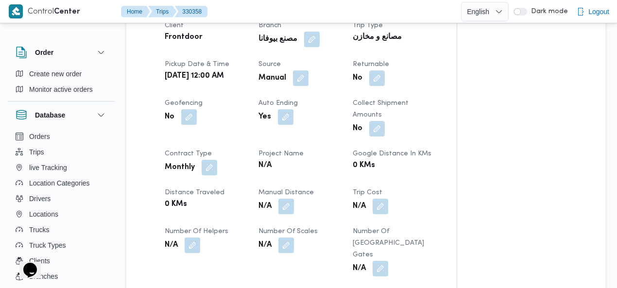
scroll to position [434, 0]
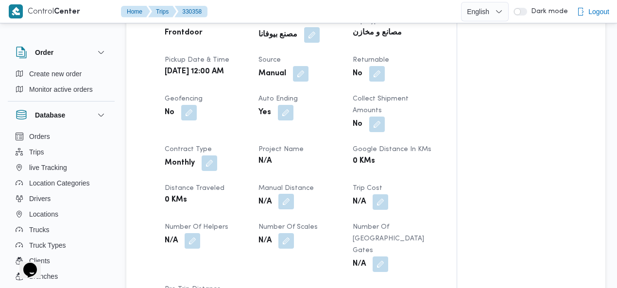
click at [285, 194] on button "button" at bounding box center [286, 202] width 16 height 16
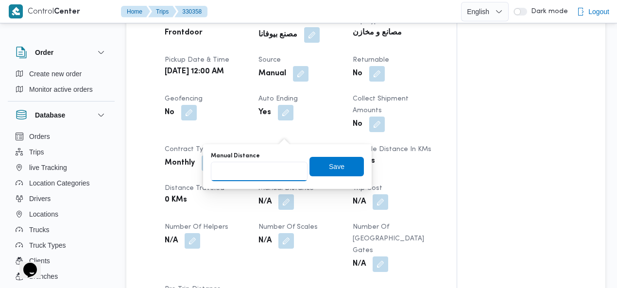
click at [256, 171] on input "Manual Distance" at bounding box center [259, 171] width 97 height 19
type input "285"
click at [332, 167] on span "Save" at bounding box center [337, 166] width 16 height 12
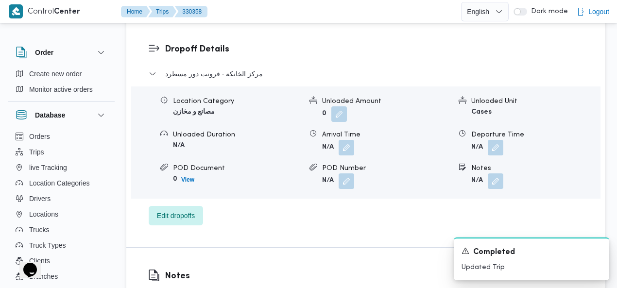
scroll to position [915, 0]
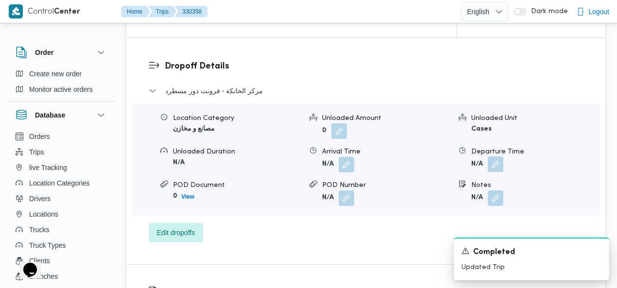
click at [496, 156] on button "button" at bounding box center [495, 164] width 16 height 16
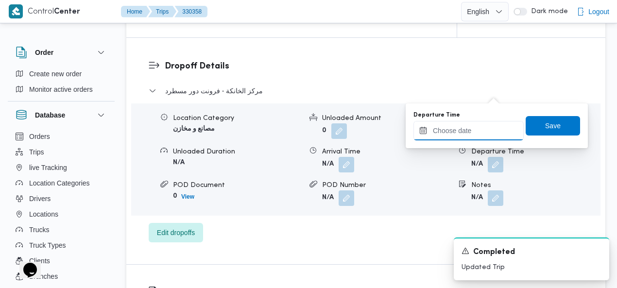
click at [453, 128] on input "Departure Time" at bounding box center [468, 130] width 110 height 19
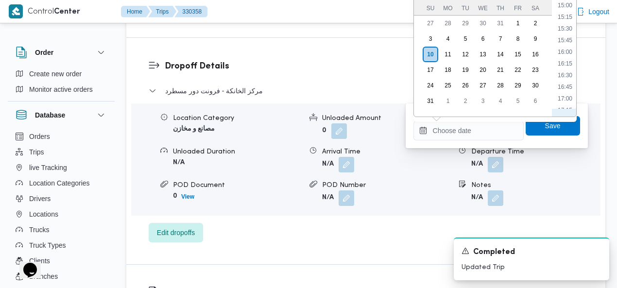
scroll to position [665, 0]
click at [563, 38] on li "15:30" at bounding box center [565, 43] width 22 height 10
type input "10/08/2025 15:30"
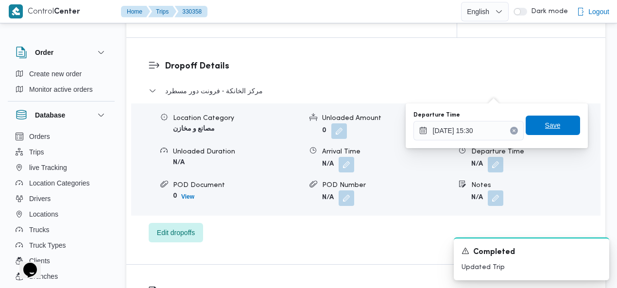
click at [546, 125] on span "Save" at bounding box center [553, 125] width 16 height 12
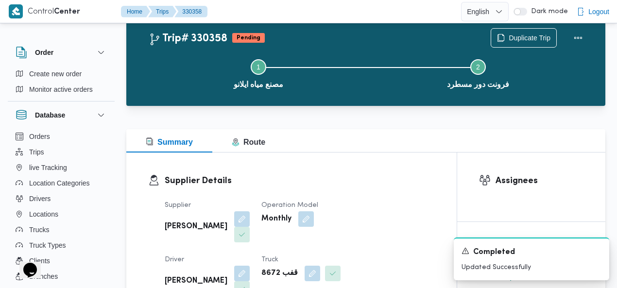
scroll to position [1, 0]
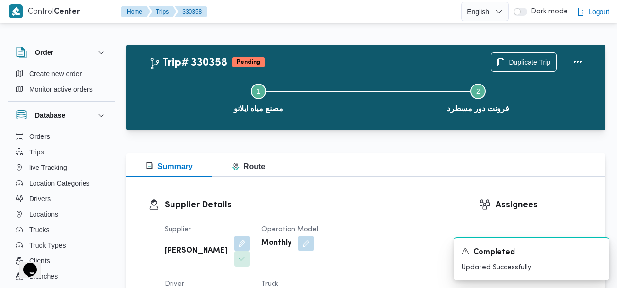
click at [362, 54] on div "Trip# 330358 Pending Duplicate Trip" at bounding box center [368, 61] width 439 height 19
click at [597, 250] on icon "Dismiss toast" at bounding box center [597, 250] width 5 height 5
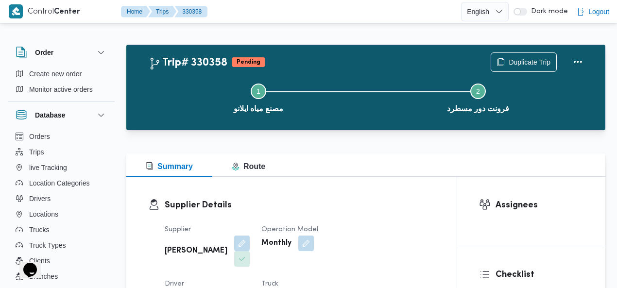
click at [407, 68] on div "Step 1 is incomplete 1 مصنع مياه ايلانو Step 2 is incomplete 2 فرونت دور مسطرد" at bounding box center [368, 97] width 451 height 62
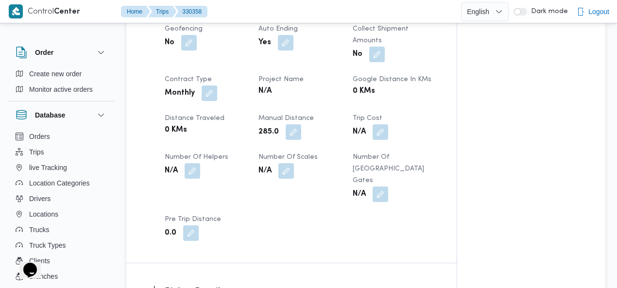
scroll to position [489, 0]
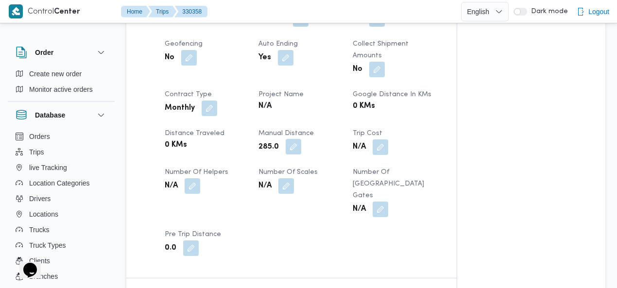
click at [293, 139] on button "button" at bounding box center [293, 147] width 16 height 16
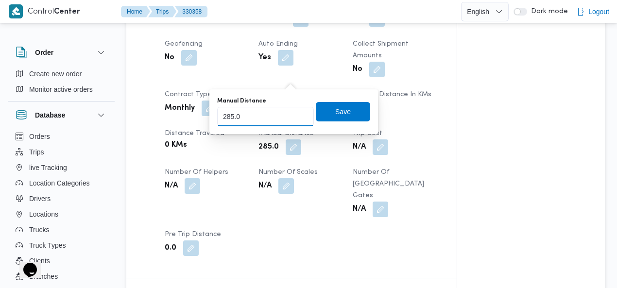
click at [266, 114] on input "285.0" at bounding box center [265, 116] width 97 height 19
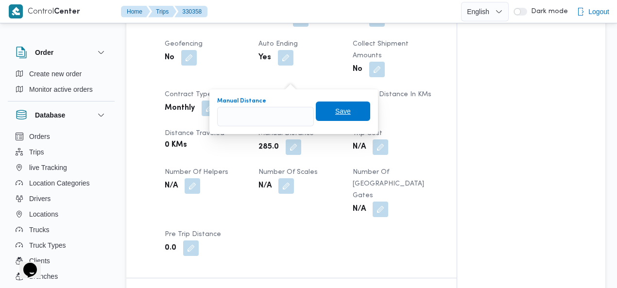
click at [328, 111] on span "Save" at bounding box center [343, 110] width 54 height 19
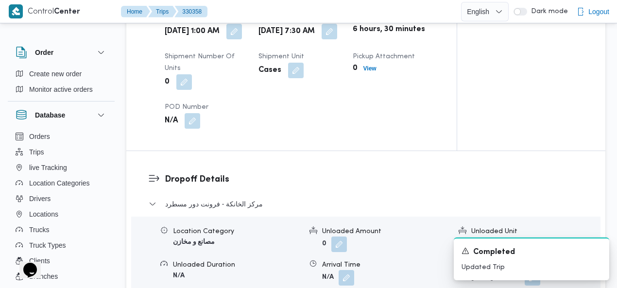
scroll to position [833, 0]
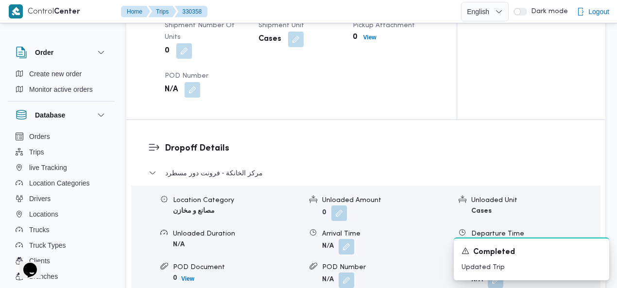
click at [540, 238] on button "button" at bounding box center [532, 246] width 16 height 16
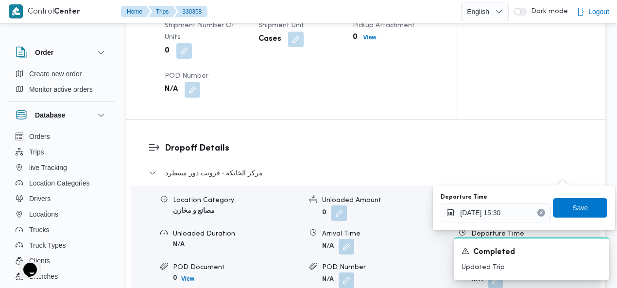
click at [537, 213] on button "Clear input" at bounding box center [541, 213] width 8 height 8
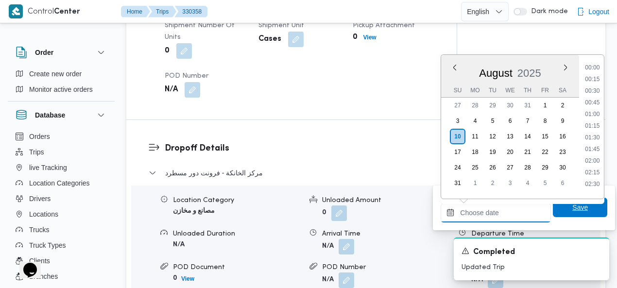
scroll to position [900, 0]
click at [563, 206] on span "Save" at bounding box center [580, 207] width 54 height 19
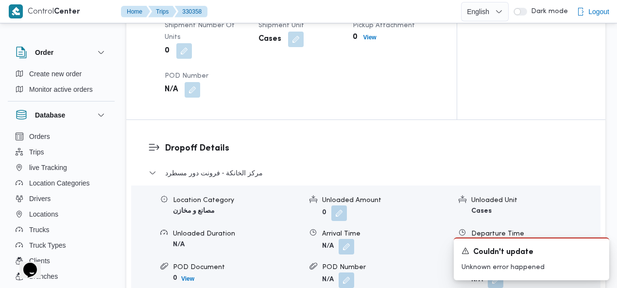
click at [409, 142] on h3 "Dropoff Details" at bounding box center [374, 148] width 419 height 13
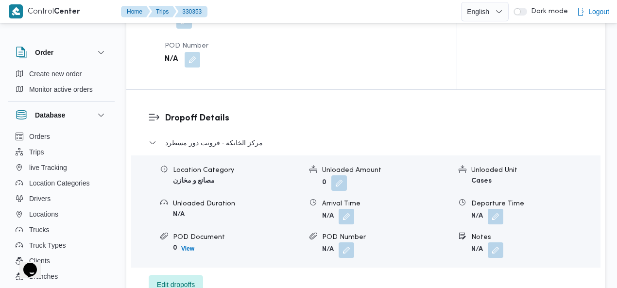
scroll to position [878, 0]
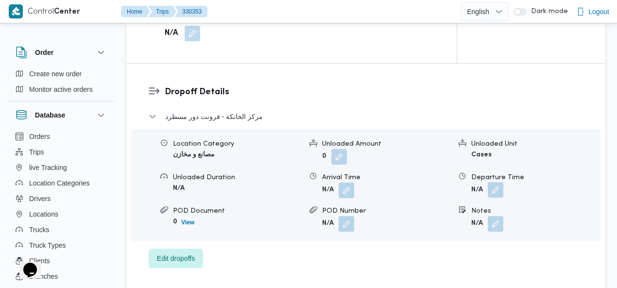
click at [499, 182] on button "button" at bounding box center [495, 190] width 16 height 16
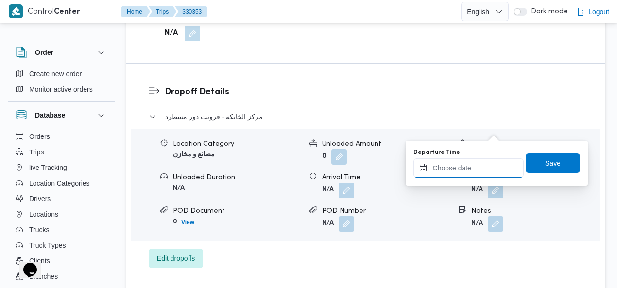
click at [465, 166] on input "Departure Time" at bounding box center [468, 167] width 110 height 19
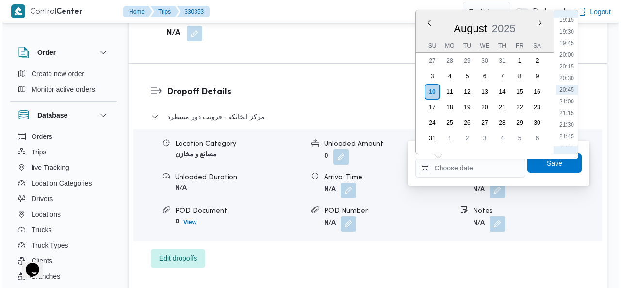
scroll to position [677, 0]
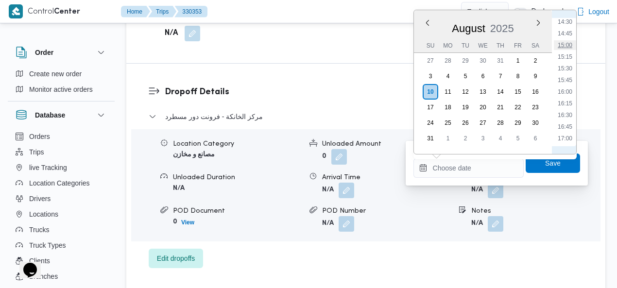
click at [569, 46] on li "15:00" at bounding box center [565, 45] width 22 height 10
type input "10/08/2025 15:00"
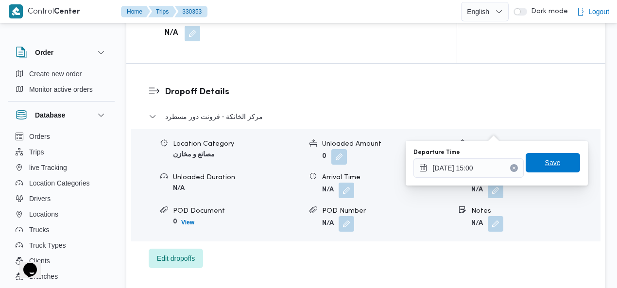
click at [547, 162] on span "Save" at bounding box center [553, 163] width 16 height 12
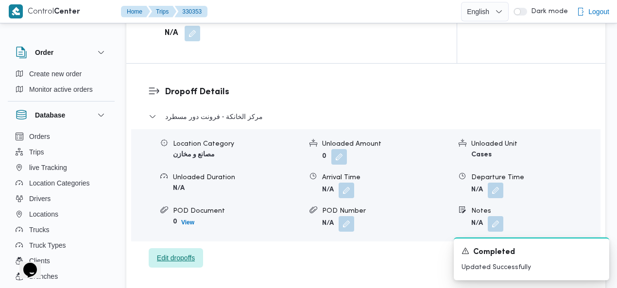
click at [185, 252] on span "Edit dropoffs" at bounding box center [176, 258] width 38 height 12
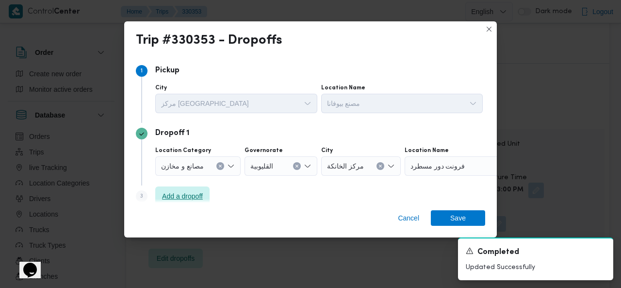
drag, startPoint x: 193, startPoint y: 194, endPoint x: 277, endPoint y: 189, distance: 83.7
click at [193, 193] on span "Add a dropoff" at bounding box center [182, 196] width 41 height 12
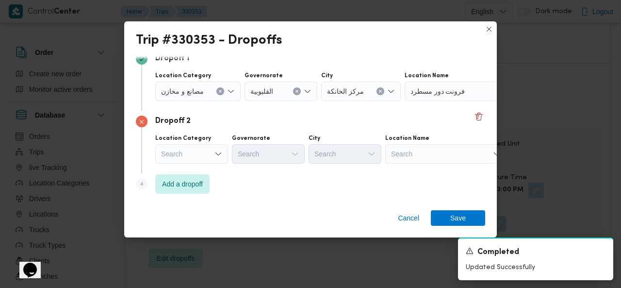
click at [435, 101] on div "Search" at bounding box center [465, 91] width 121 height 19
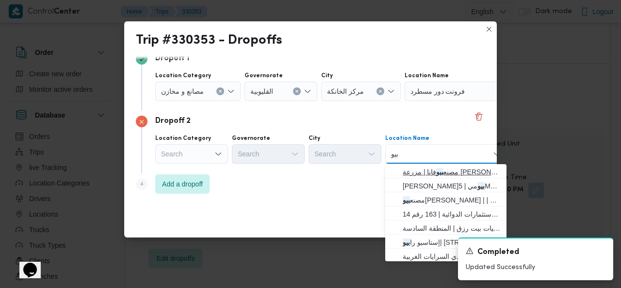
type input "بيو"
click at [388, 172] on button "مصنع بيو فانا | مزرعة صبحى كابر | null" at bounding box center [446, 171] width 121 height 14
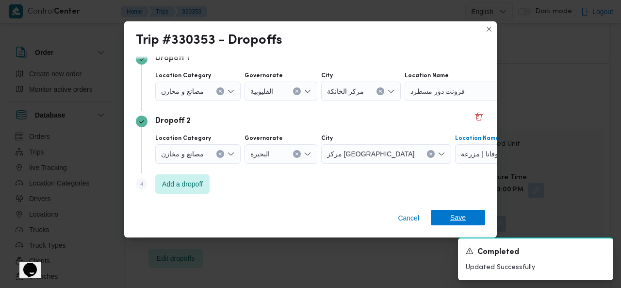
click at [448, 217] on span "Save" at bounding box center [458, 218] width 54 height 16
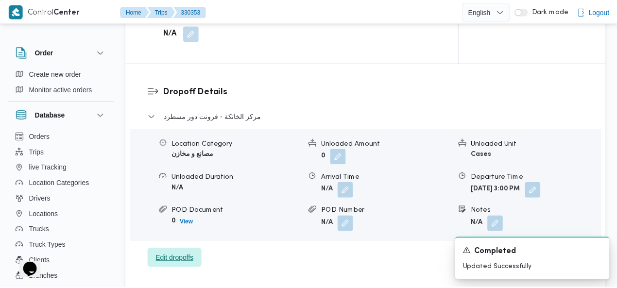
scroll to position [889, 0]
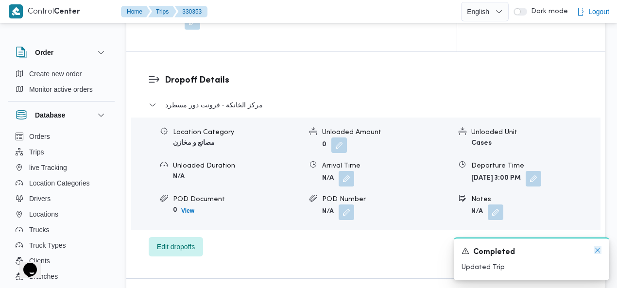
click at [595, 250] on icon "Dismiss toast" at bounding box center [597, 250] width 8 height 8
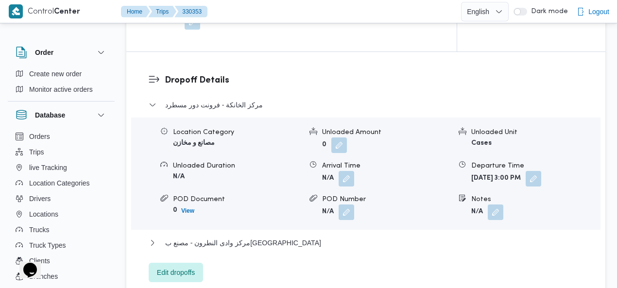
scroll to position [916, 0]
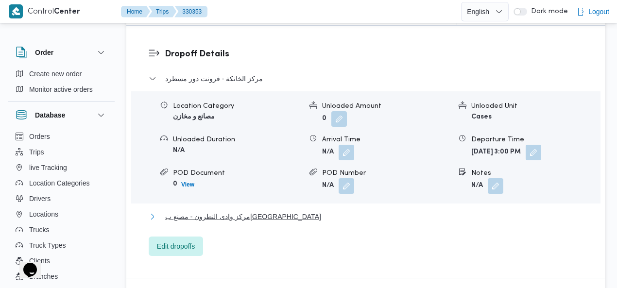
click at [214, 211] on span "مركز وادى النطرون - مصنع بيوفانا" at bounding box center [243, 217] width 156 height 12
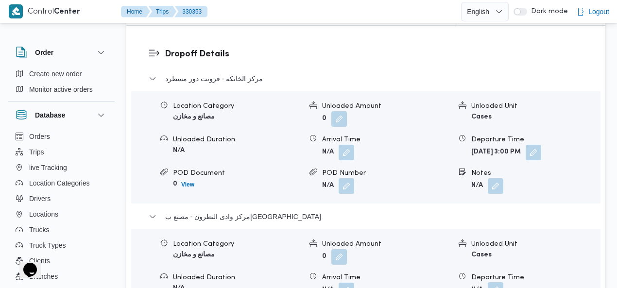
click at [491, 282] on button "button" at bounding box center [495, 290] width 16 height 16
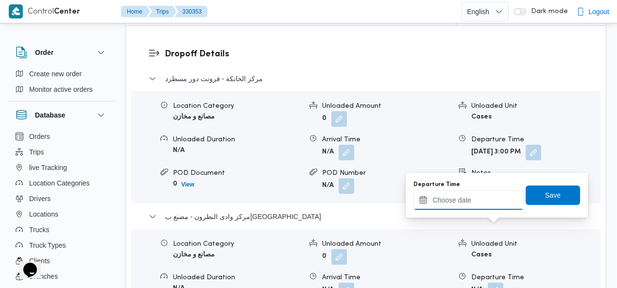
click at [455, 199] on input "Departure Time" at bounding box center [468, 199] width 110 height 19
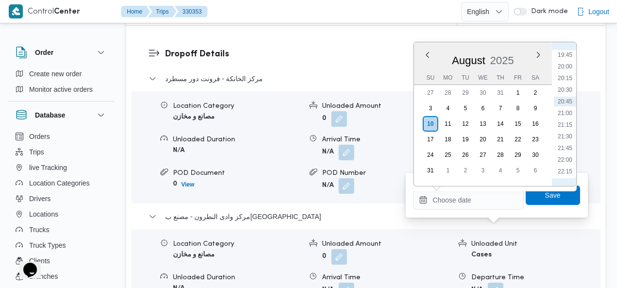
scroll to position [933, 0]
click at [567, 147] on li "22:00" at bounding box center [565, 147] width 22 height 10
type input "10/08/2025 22:00"
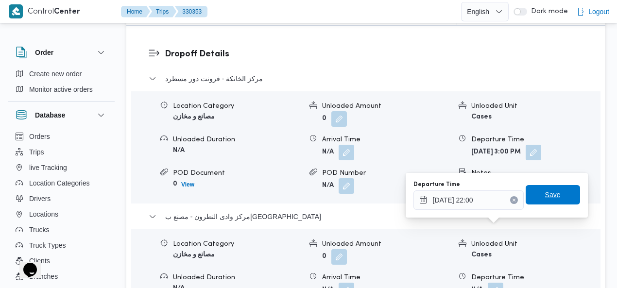
click at [554, 193] on span "Save" at bounding box center [552, 194] width 54 height 19
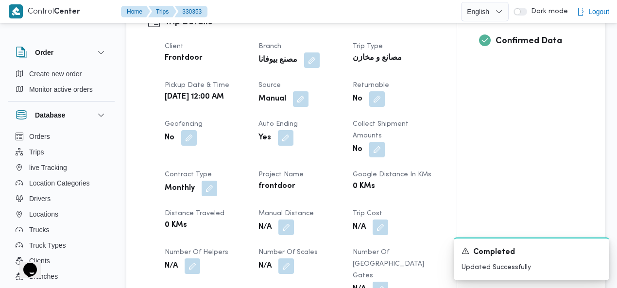
scroll to position [411, 0]
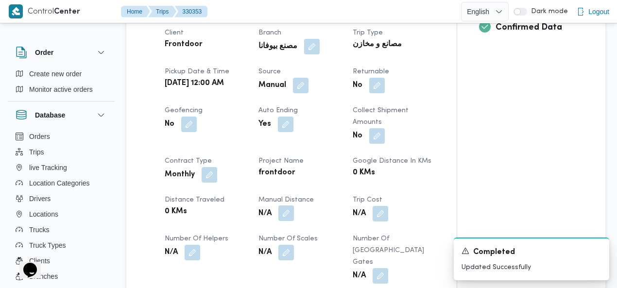
click at [286, 205] on button "button" at bounding box center [286, 213] width 16 height 16
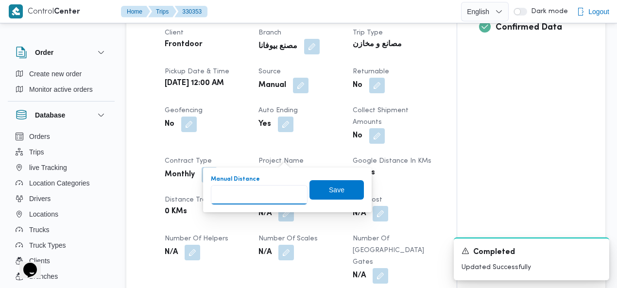
click at [256, 194] on input "Manual Distance" at bounding box center [259, 194] width 97 height 19
type input "235"
click at [332, 188] on span "Save" at bounding box center [337, 190] width 16 height 12
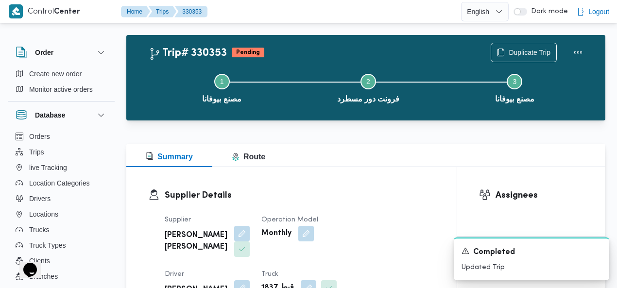
scroll to position [0, 0]
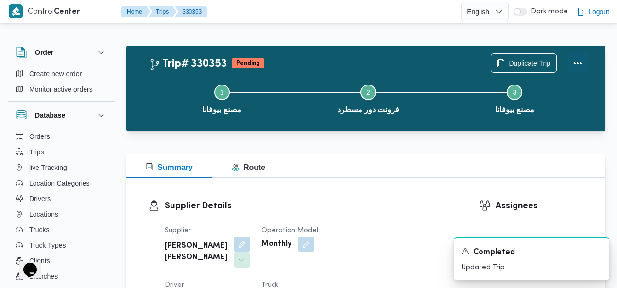
click at [578, 62] on button "Actions" at bounding box center [577, 62] width 19 height 19
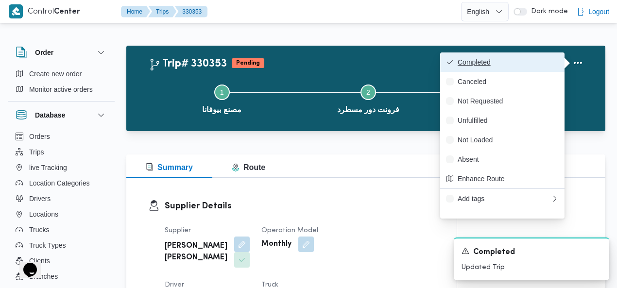
click at [545, 64] on span "Completed" at bounding box center [507, 62] width 101 height 8
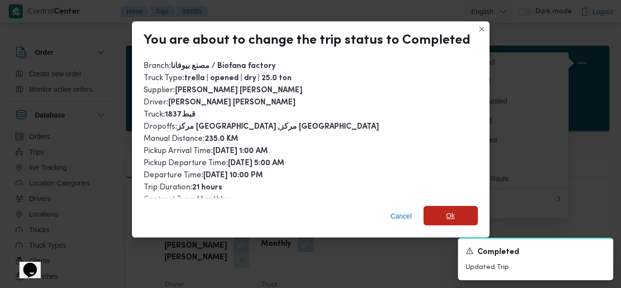
click at [451, 214] on span "Ok" at bounding box center [451, 216] width 9 height 12
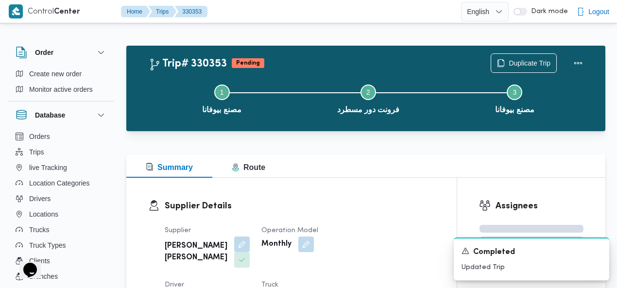
click at [366, 55] on div "Trip# 330353 Pending Duplicate Trip" at bounding box center [368, 62] width 439 height 19
click at [596, 249] on icon "Dismiss toast" at bounding box center [597, 250] width 8 height 8
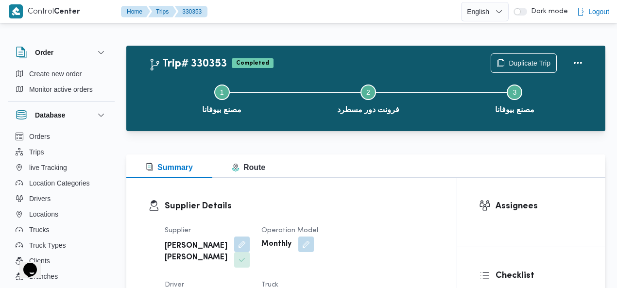
click at [327, 60] on div "Trip# 330353 Completed Duplicate Trip" at bounding box center [368, 62] width 439 height 19
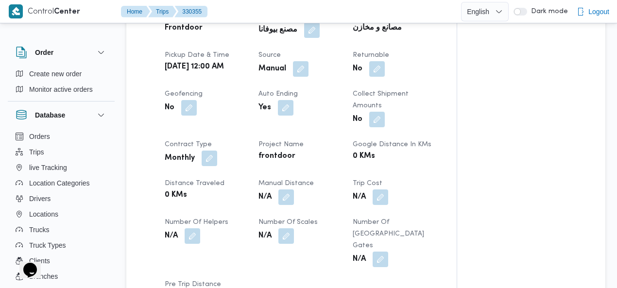
scroll to position [429, 0]
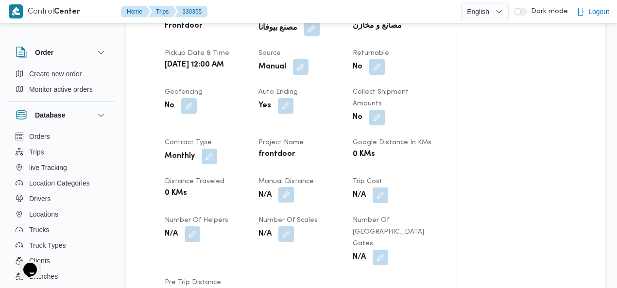
click at [287, 187] on button "button" at bounding box center [286, 195] width 16 height 16
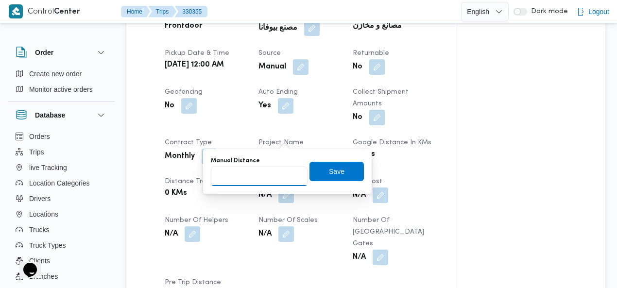
click at [259, 174] on input "Manual Distance" at bounding box center [259, 176] width 97 height 19
type input "235"
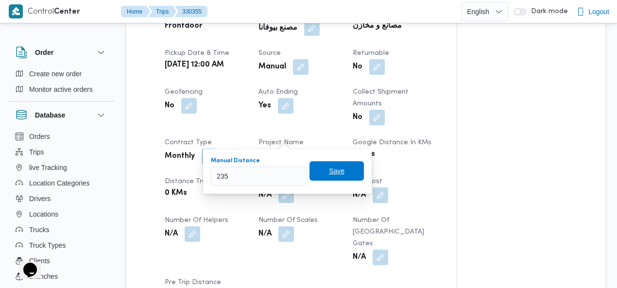
click at [329, 168] on span "Save" at bounding box center [337, 171] width 16 height 12
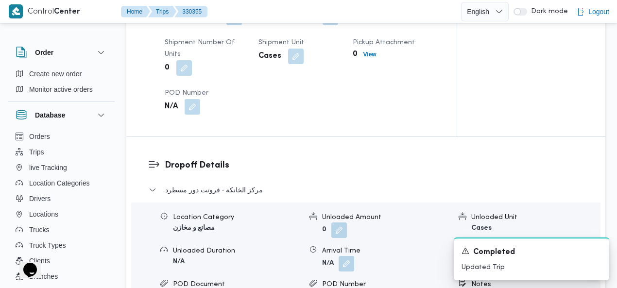
scroll to position [857, 0]
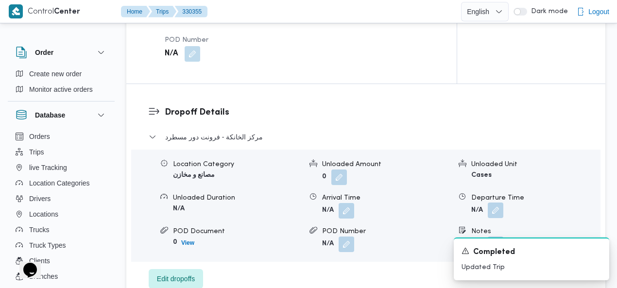
click at [498, 202] on button "button" at bounding box center [495, 210] width 16 height 16
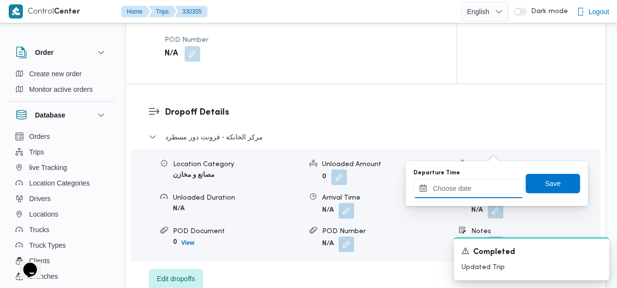
click at [464, 186] on input "Departure Time" at bounding box center [468, 188] width 110 height 19
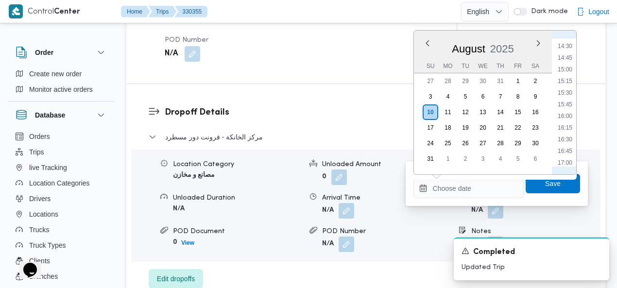
scroll to position [565, 0]
click at [565, 155] on li "14:30" at bounding box center [565, 154] width 22 height 10
type input "10/08/2025 14:30"
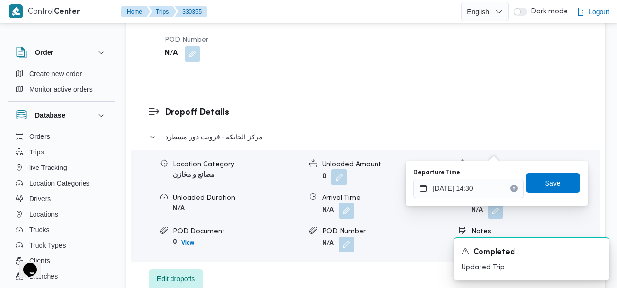
click at [549, 182] on span "Save" at bounding box center [553, 183] width 16 height 12
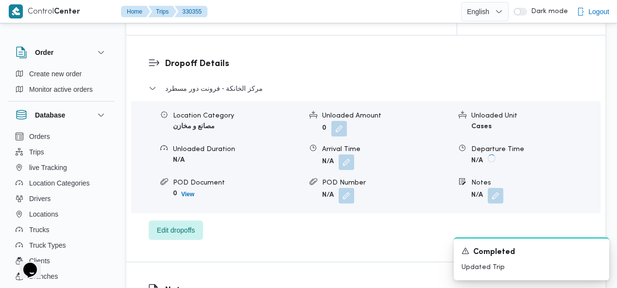
scroll to position [924, 0]
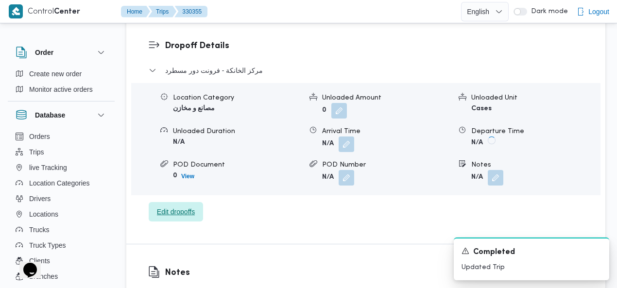
click at [185, 206] on span "Edit dropoffs" at bounding box center [176, 212] width 38 height 12
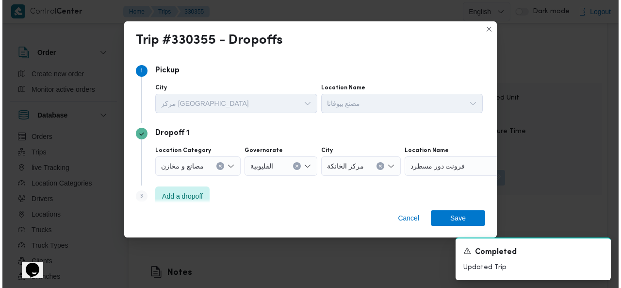
scroll to position [912, 0]
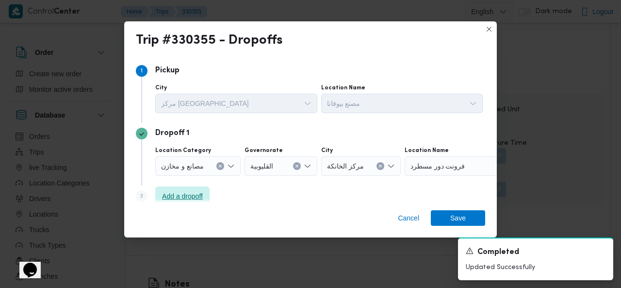
click at [188, 195] on span "Add a dropoff" at bounding box center [182, 196] width 41 height 12
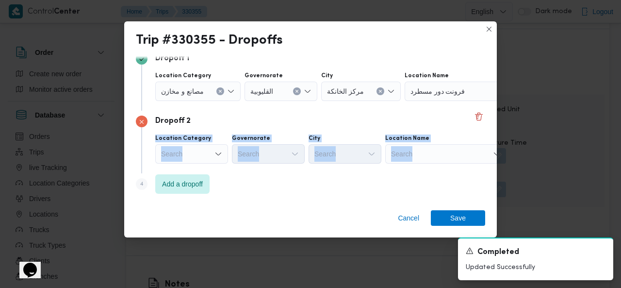
drag, startPoint x: 492, startPoint y: 124, endPoint x: 487, endPoint y: 147, distance: 23.0
click at [496, 155] on div "Step 1 1 Pickup City مركز وادى النطرون Location Name مصنع بيوفانا Dropoff 1 Loc…" at bounding box center [310, 129] width 373 height 146
click at [460, 101] on div "Search" at bounding box center [465, 91] width 121 height 19
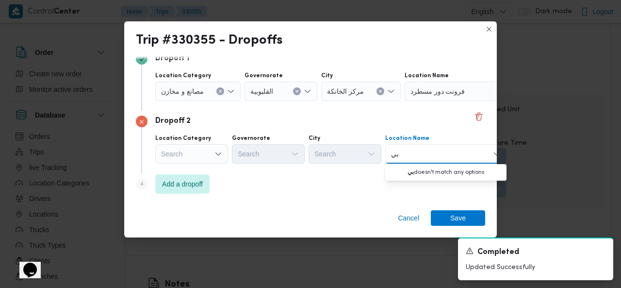
type input "بيو"
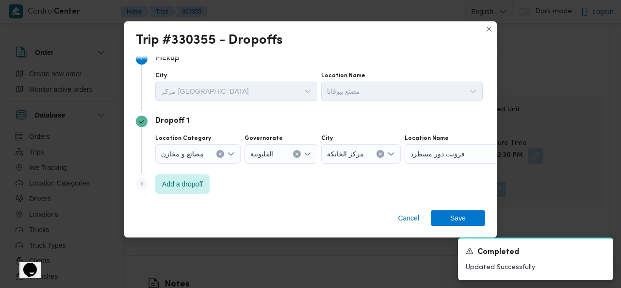
scroll to position [12, 0]
click at [197, 188] on span "Add a dropoff" at bounding box center [182, 184] width 41 height 12
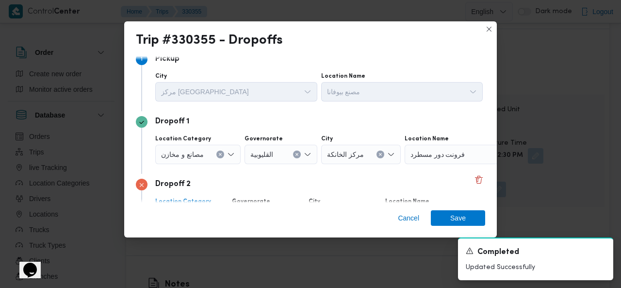
scroll to position [75, 0]
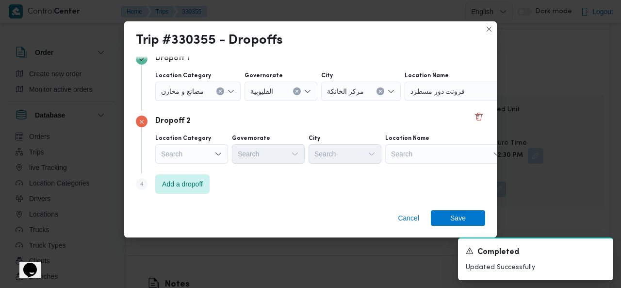
click at [462, 101] on div "Search" at bounding box center [465, 91] width 121 height 19
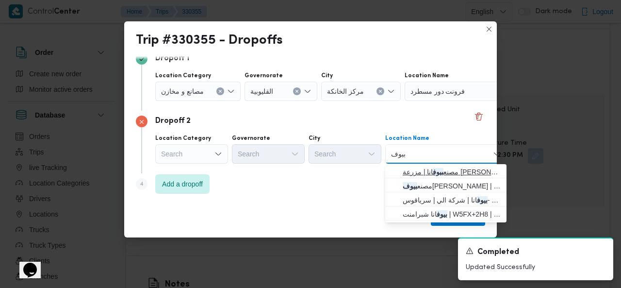
type input "بيوف"
click at [444, 170] on mark "بيوف" at bounding box center [438, 172] width 11 height 8
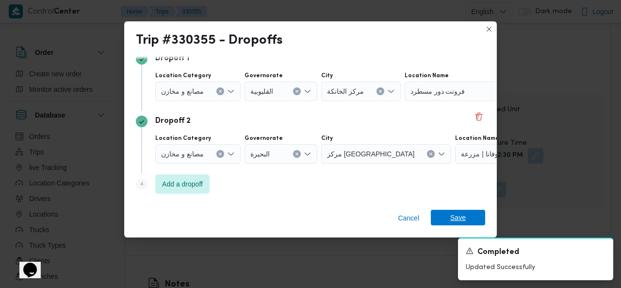
click at [455, 216] on span "Save" at bounding box center [459, 218] width 16 height 16
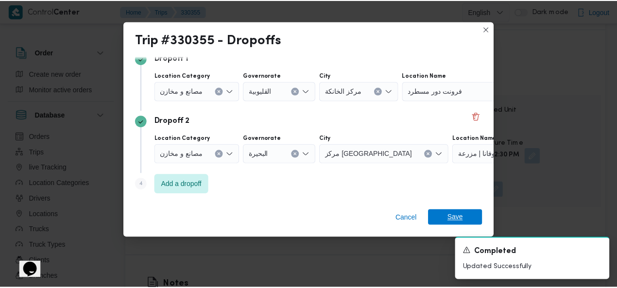
scroll to position [924, 0]
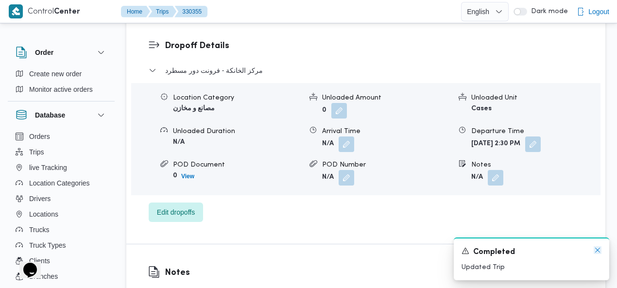
click at [597, 247] on icon "Dismiss toast" at bounding box center [597, 250] width 8 height 8
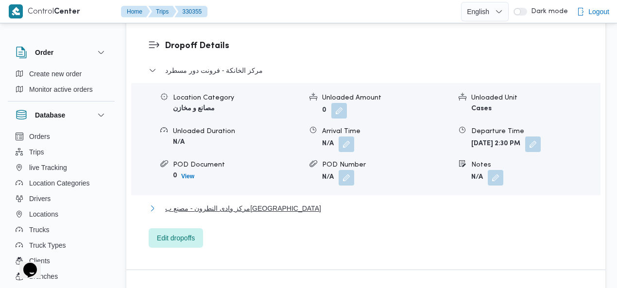
click at [248, 202] on span "مركز وادى النطرون - مصنع بيوفانا" at bounding box center [243, 208] width 156 height 12
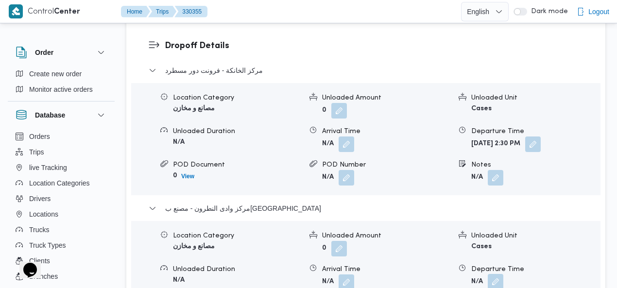
click at [492, 274] on button "button" at bounding box center [495, 282] width 16 height 16
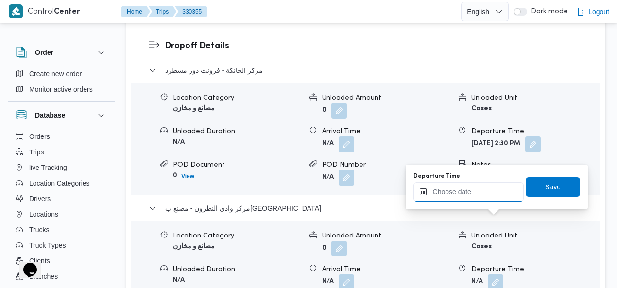
click at [468, 200] on input "Departure Time" at bounding box center [468, 191] width 110 height 19
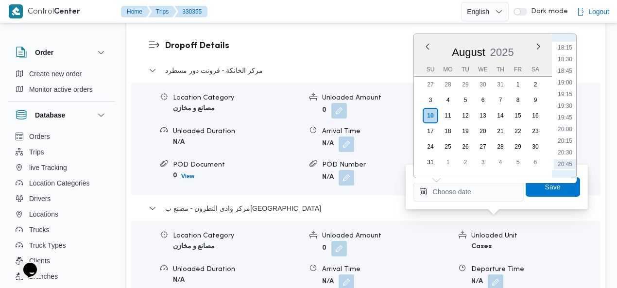
scroll to position [865, 0]
click at [568, 148] on li "20:45" at bounding box center [565, 149] width 22 height 10
type input "10/08/2025 20:45"
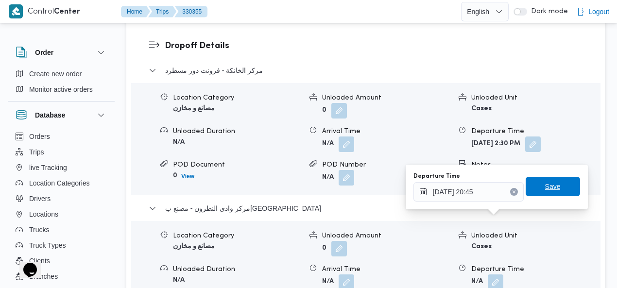
click at [551, 187] on span "Save" at bounding box center [553, 187] width 16 height 12
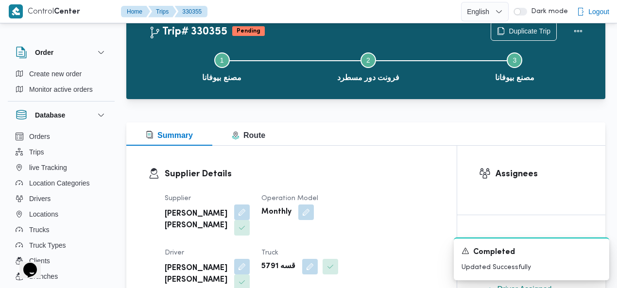
scroll to position [0, 0]
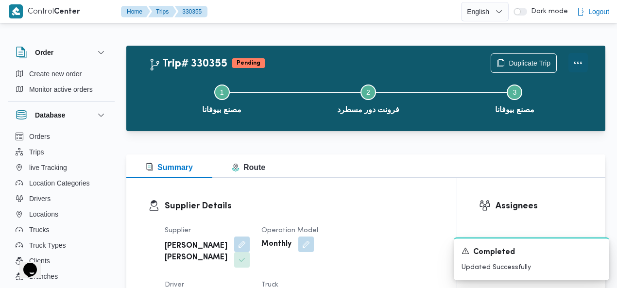
click at [577, 63] on button "Actions" at bounding box center [577, 62] width 19 height 19
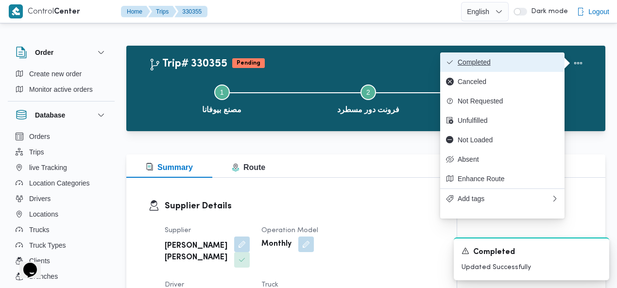
click at [549, 59] on span "Completed" at bounding box center [507, 62] width 101 height 8
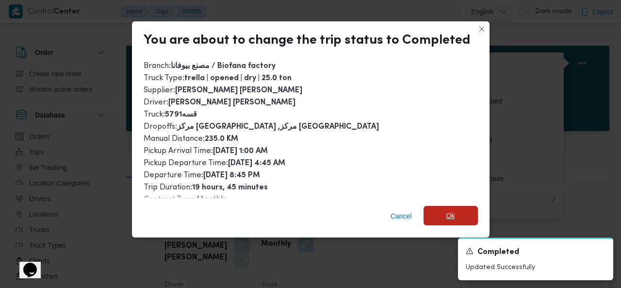
click at [458, 220] on span "Ok" at bounding box center [451, 215] width 54 height 19
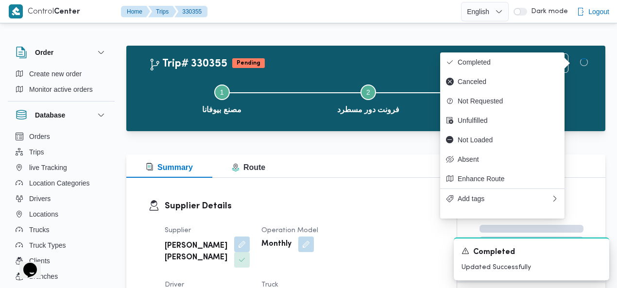
click at [346, 54] on div "Trip# 330355 Pending Duplicate Trip" at bounding box center [368, 62] width 439 height 19
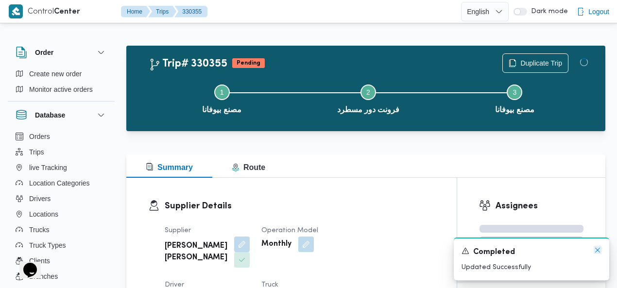
click at [596, 249] on icon "Dismiss toast" at bounding box center [597, 250] width 8 height 8
click at [371, 55] on div "Trip# 330355 Pending Duplicate Trip" at bounding box center [368, 62] width 439 height 19
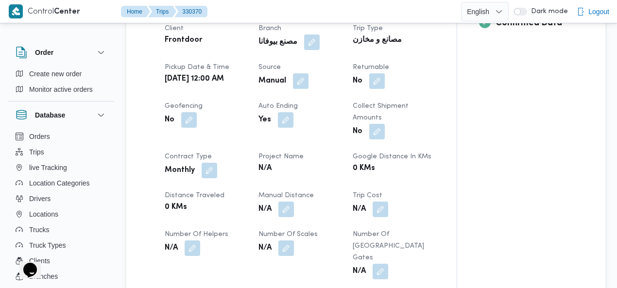
scroll to position [419, 0]
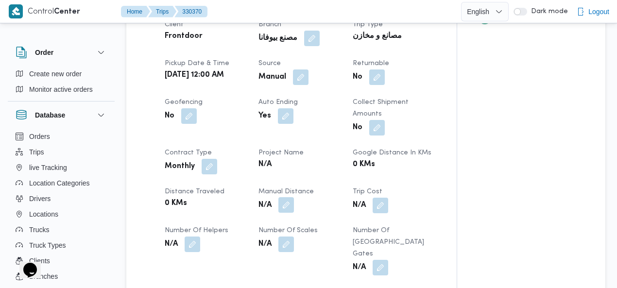
click at [289, 197] on button "button" at bounding box center [286, 205] width 16 height 16
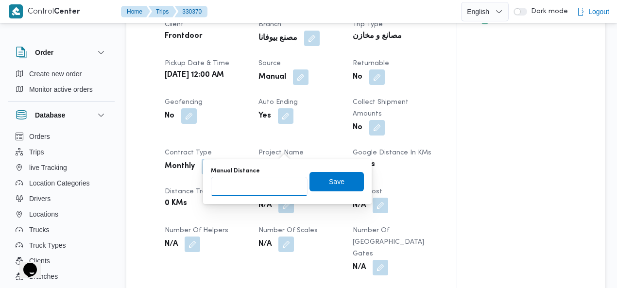
click at [248, 189] on input "Manual Distance" at bounding box center [259, 186] width 97 height 19
type input "115"
click at [320, 176] on span "Save" at bounding box center [336, 180] width 54 height 19
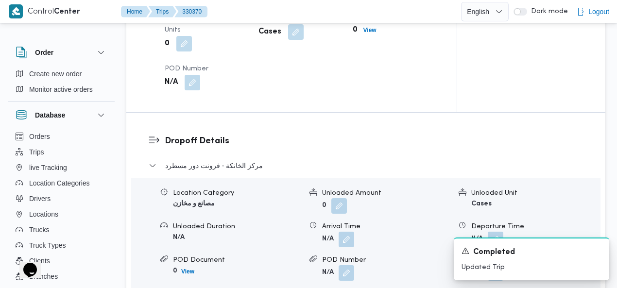
scroll to position [843, 0]
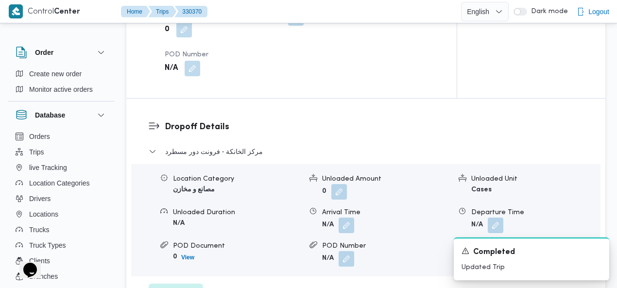
drag, startPoint x: 497, startPoint y: 161, endPoint x: 485, endPoint y: 176, distance: 19.7
click at [496, 218] on button "button" at bounding box center [495, 226] width 16 height 16
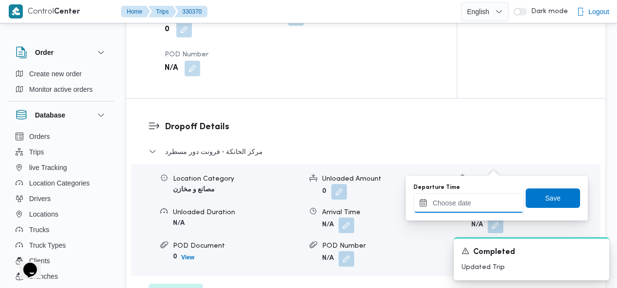
click at [454, 201] on input "Departure Time" at bounding box center [468, 202] width 110 height 19
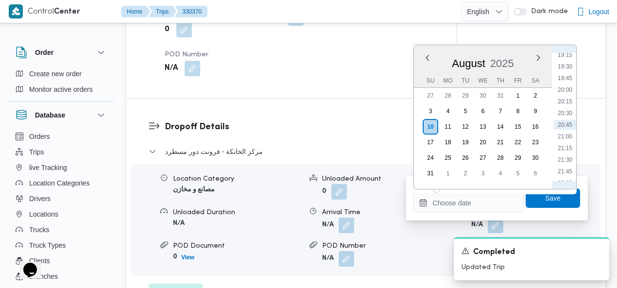
scroll to position [677, 0]
click at [564, 77] on li "15:00" at bounding box center [565, 80] width 22 height 10
type input "[DATE] 15:00"
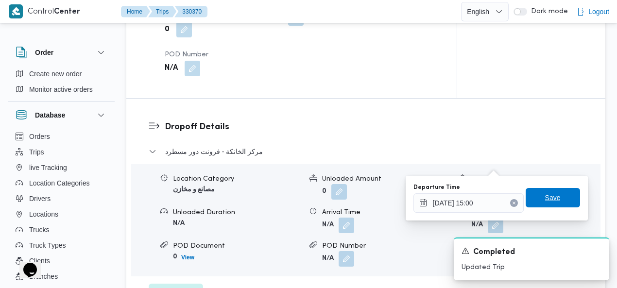
click at [550, 197] on span "Save" at bounding box center [553, 198] width 16 height 12
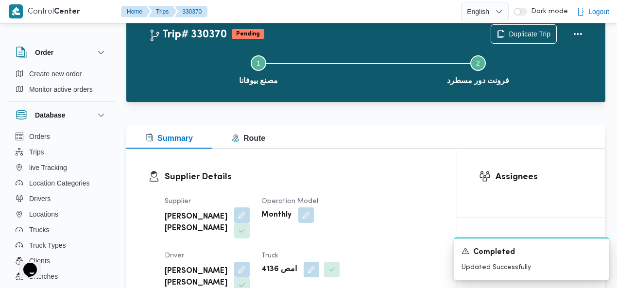
scroll to position [0, 0]
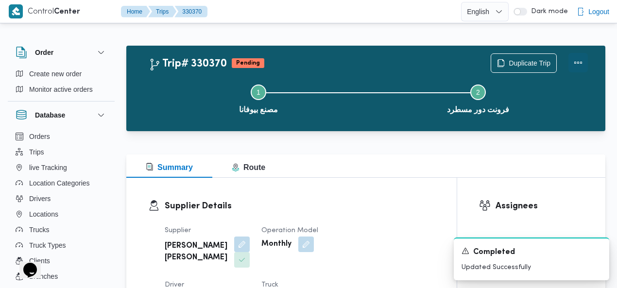
click at [579, 63] on button "Actions" at bounding box center [577, 62] width 19 height 19
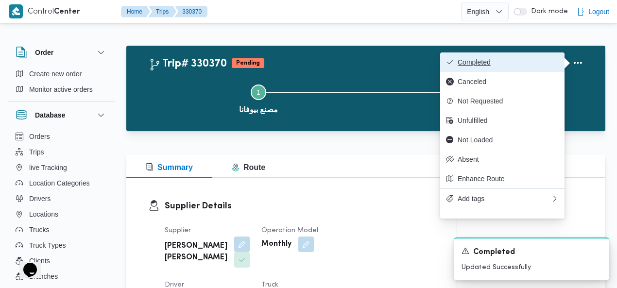
click at [511, 66] on span "Completed" at bounding box center [507, 62] width 101 height 8
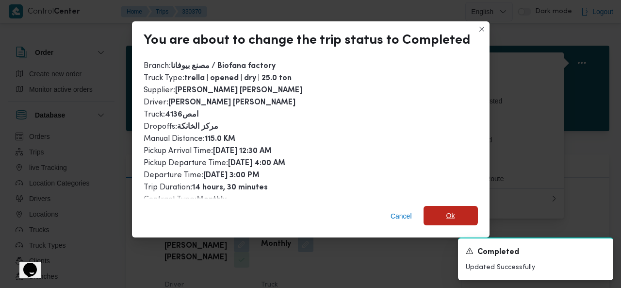
click at [447, 212] on span "Ok" at bounding box center [451, 216] width 9 height 12
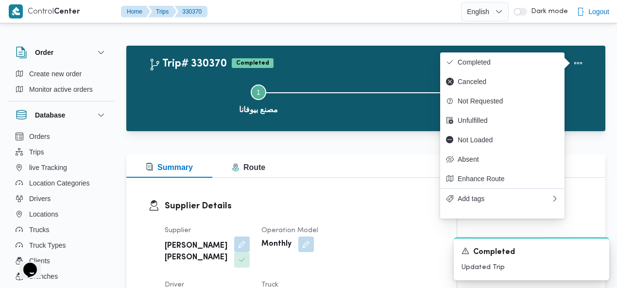
click at [357, 53] on div "Trip# 330370 Completed Duplicate Trip Step 1 is incomplete 1 مصنع بيوفانا Step …" at bounding box center [365, 88] width 479 height 85
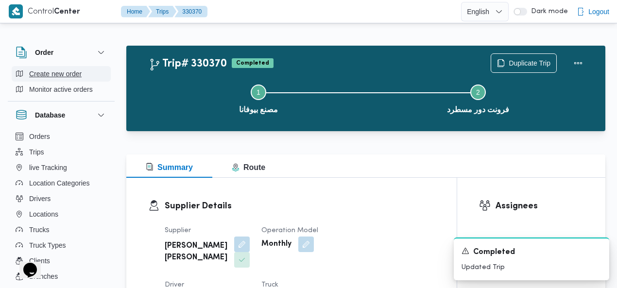
click at [50, 69] on span "Create new order" at bounding box center [55, 74] width 52 height 12
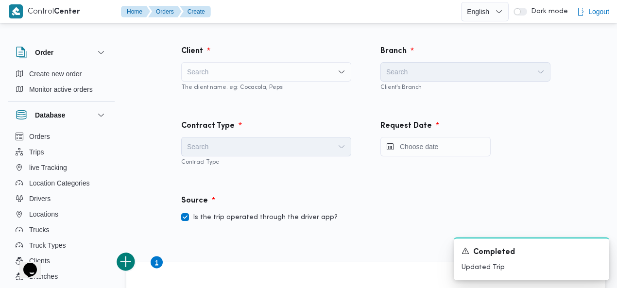
click at [255, 69] on div "Search" at bounding box center [266, 71] width 170 height 19
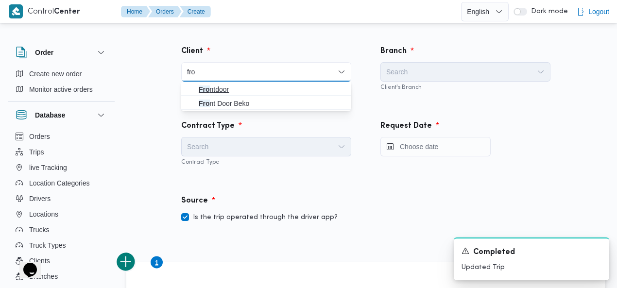
type input "fro"
click at [294, 84] on span "Fro ntdoor" at bounding box center [272, 90] width 147 height 12
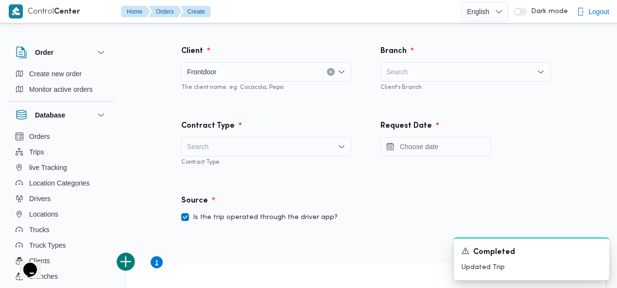
click at [441, 75] on div "Search" at bounding box center [465, 71] width 170 height 19
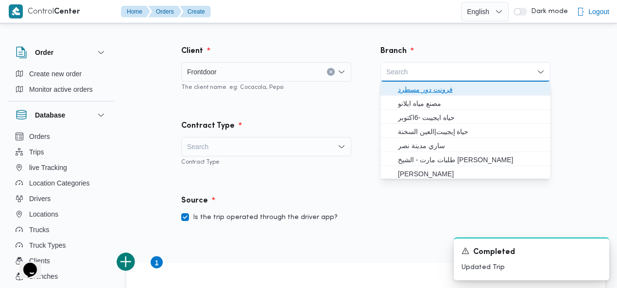
click at [432, 87] on span "فرونت دور مسطرد" at bounding box center [471, 90] width 147 height 12
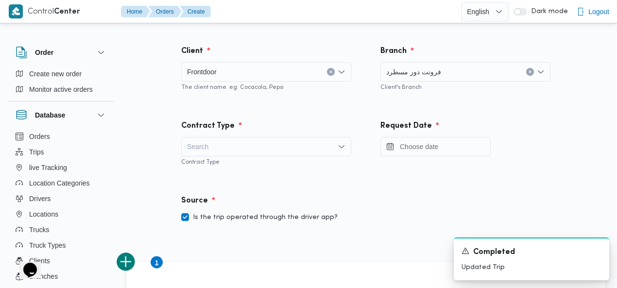
click at [266, 149] on div "Search" at bounding box center [266, 146] width 170 height 19
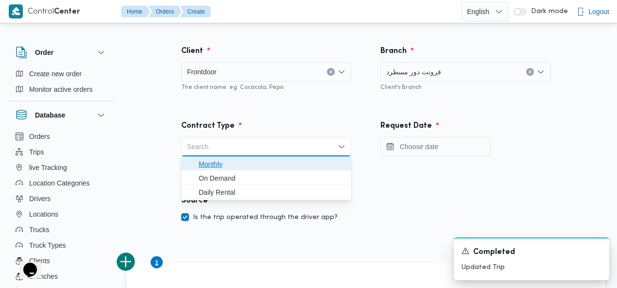
click at [243, 161] on span "Monthly" at bounding box center [272, 164] width 147 height 12
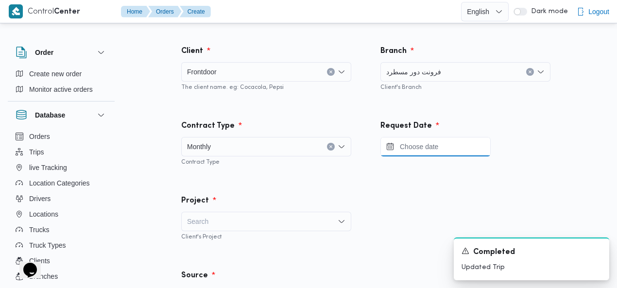
click at [407, 151] on input "Press the down key to open a popover containing a calendar." at bounding box center [435, 146] width 110 height 19
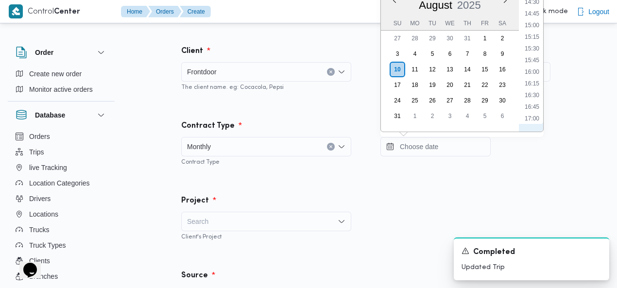
scroll to position [561, 0]
click at [532, 47] on li "13:00" at bounding box center [531, 45] width 22 height 10
type input "10/08/2025 13:00"
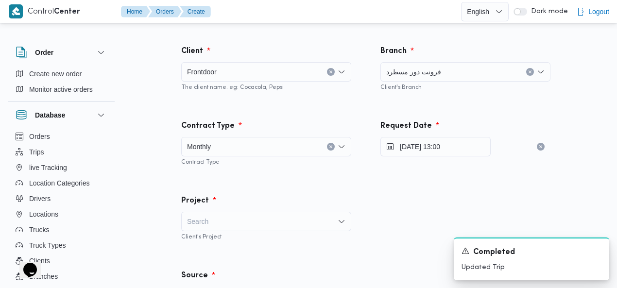
click at [322, 184] on div "Project Search Client's Project" at bounding box center [266, 218] width 199 height 75
click at [268, 227] on div "Search" at bounding box center [266, 221] width 170 height 19
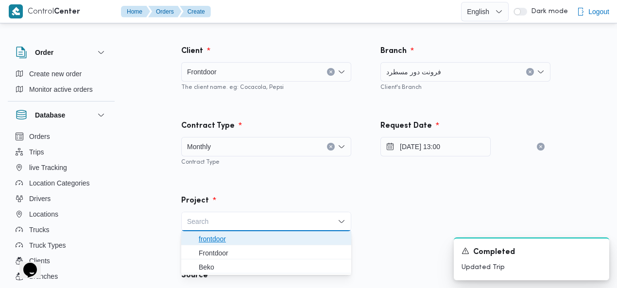
click at [238, 239] on span "frontdoor" at bounding box center [272, 239] width 147 height 12
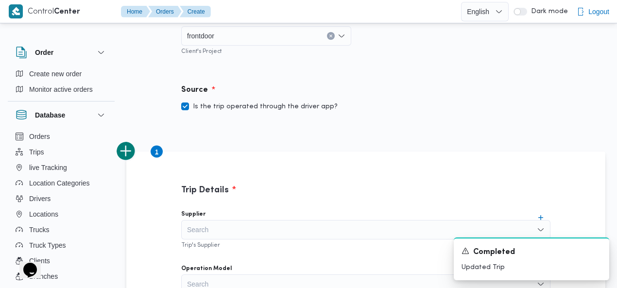
scroll to position [197, 0]
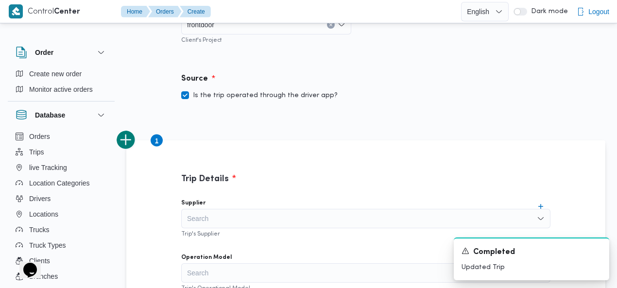
click at [285, 92] on label "Is the trip operated through the driver app?" at bounding box center [259, 96] width 156 height 12
checkbox input "false"
click at [299, 212] on div "Search" at bounding box center [365, 218] width 369 height 19
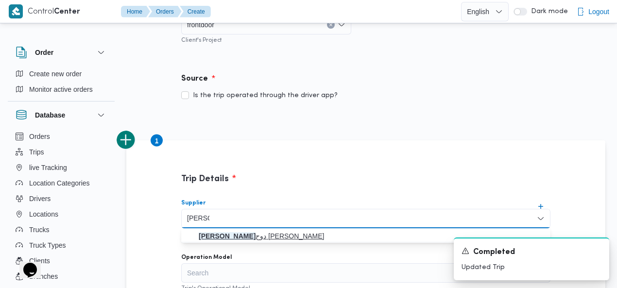
type input "خالد مم"
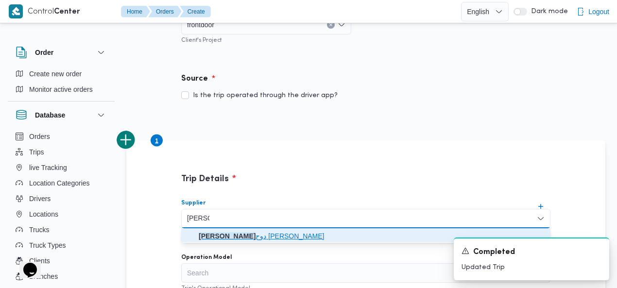
click at [255, 234] on mark "خالد مم" at bounding box center [227, 236] width 57 height 8
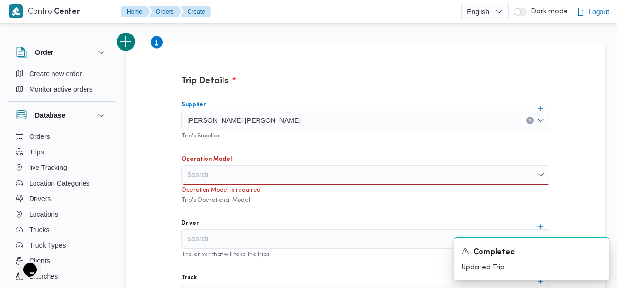
scroll to position [373, 0]
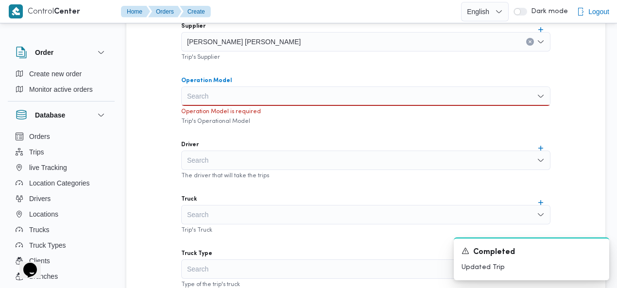
click at [268, 93] on div "Search" at bounding box center [365, 95] width 369 height 19
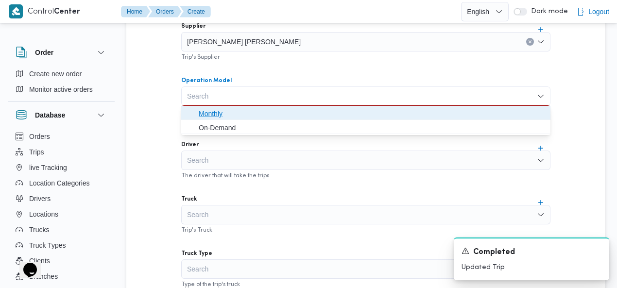
click at [254, 106] on span "Monthly" at bounding box center [365, 114] width 361 height 16
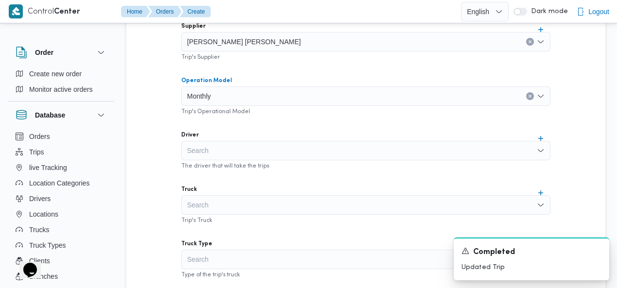
click at [316, 152] on div "Search" at bounding box center [365, 150] width 369 height 19
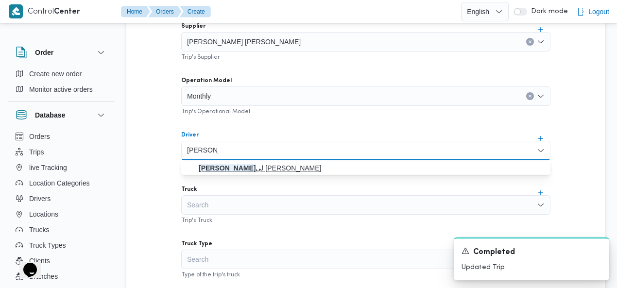
type input "محمود متو"
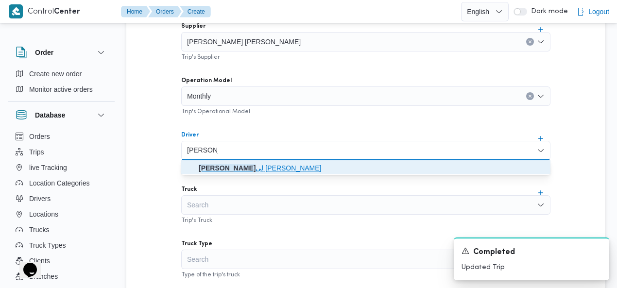
click at [224, 168] on span "محمود متو لى حسين عفيفى" at bounding box center [372, 168] width 346 height 12
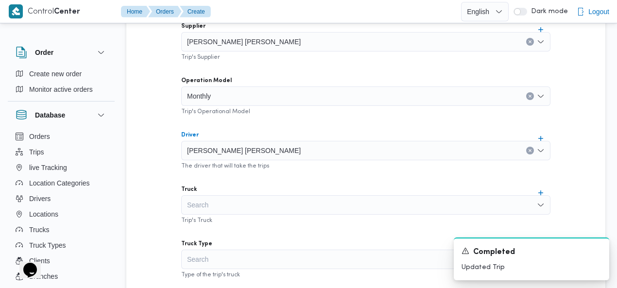
click at [255, 201] on div "Search" at bounding box center [365, 204] width 369 height 19
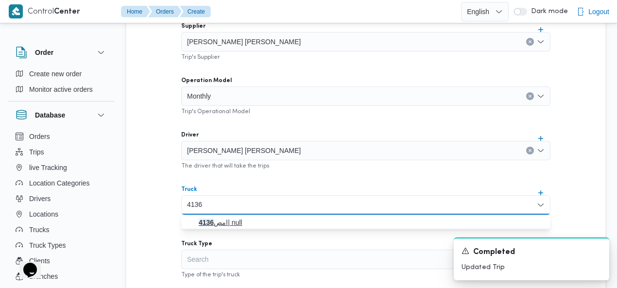
type input "4136"
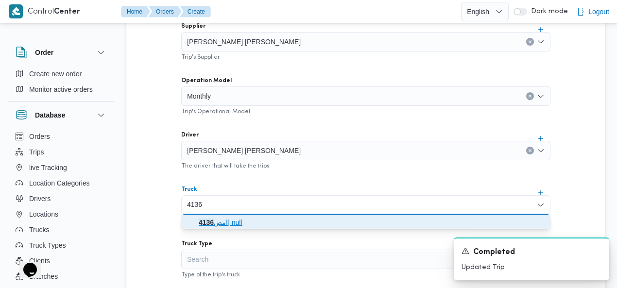
click at [233, 219] on span "امص 4136 | null" at bounding box center [372, 223] width 346 height 12
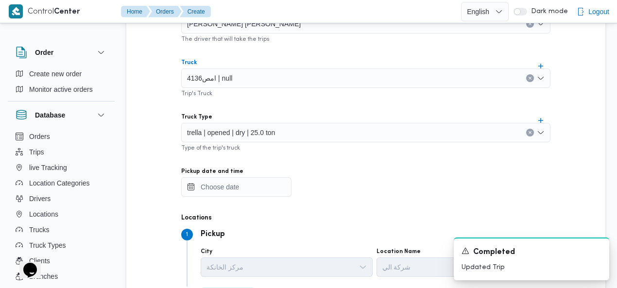
scroll to position [518, 0]
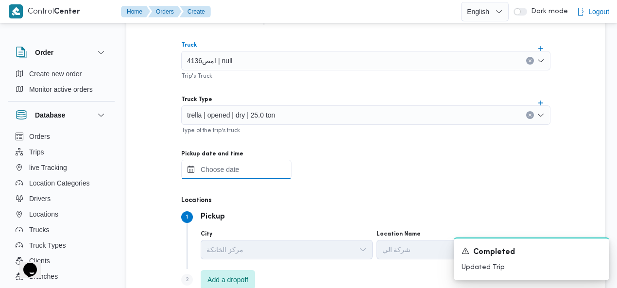
click at [230, 174] on input "Pickup date and time" at bounding box center [236, 169] width 110 height 19
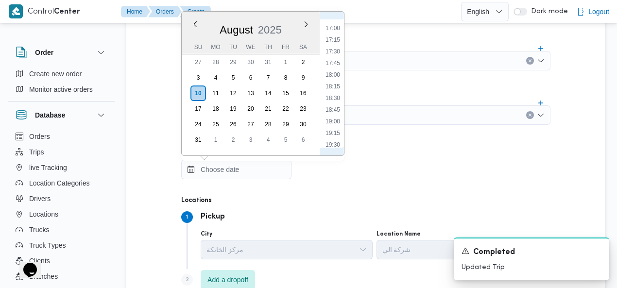
scroll to position [677, 0]
click at [340, 48] on li "15:00" at bounding box center [332, 47] width 22 height 10
type input "10/08/2025 15:00"
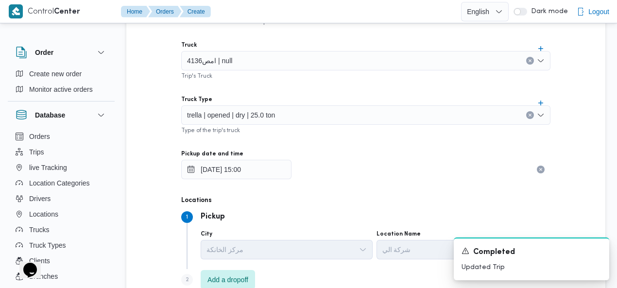
click at [390, 78] on div "Trip's Truck" at bounding box center [365, 75] width 369 height 10
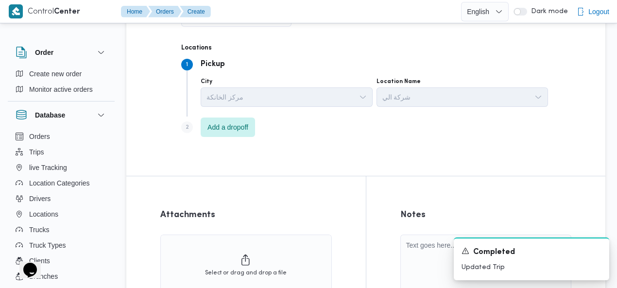
scroll to position [684, 0]
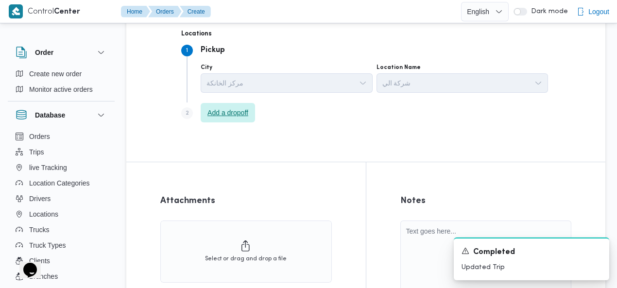
click at [230, 115] on span "Add a dropoff" at bounding box center [227, 113] width 41 height 12
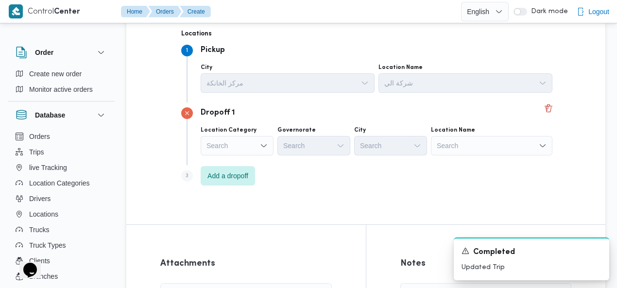
click at [494, 147] on div "Search" at bounding box center [491, 145] width 121 height 19
type input "ل"
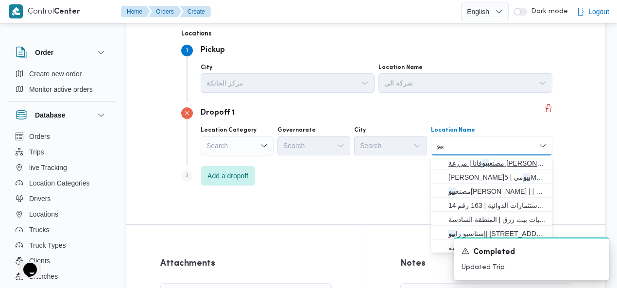
type input "بيو"
click at [538, 166] on span "مصنع بيو فانا | مزرعة صبحى كابر | null" at bounding box center [497, 163] width 98 height 12
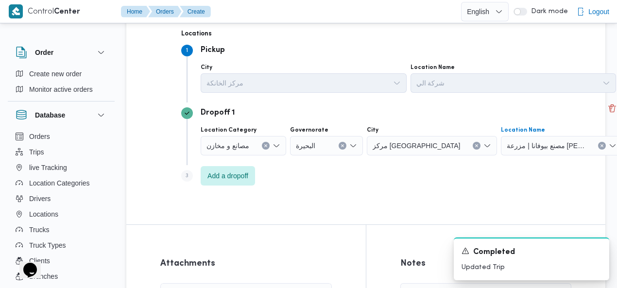
scroll to position [848, 0]
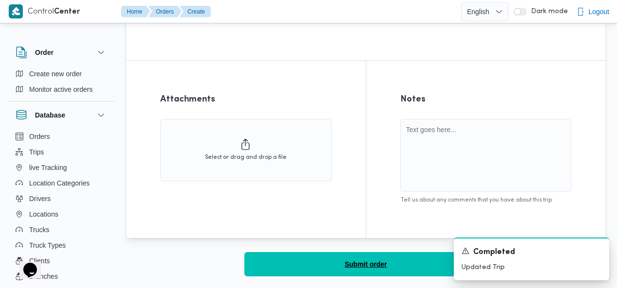
click at [375, 264] on span "Submit order" at bounding box center [365, 264] width 42 height 12
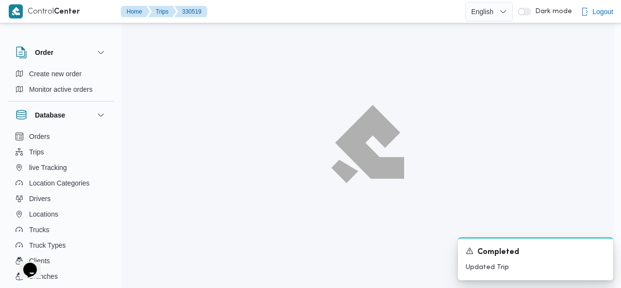
click at [597, 251] on div "Completed" at bounding box center [536, 252] width 140 height 12
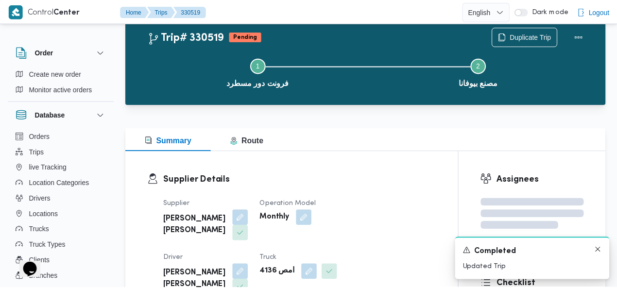
scroll to position [848, 0]
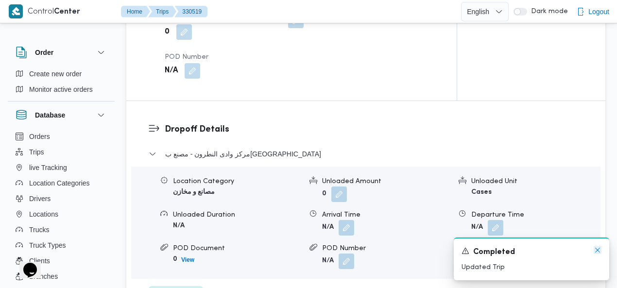
click at [598, 251] on icon "Dismiss toast" at bounding box center [597, 250] width 5 height 5
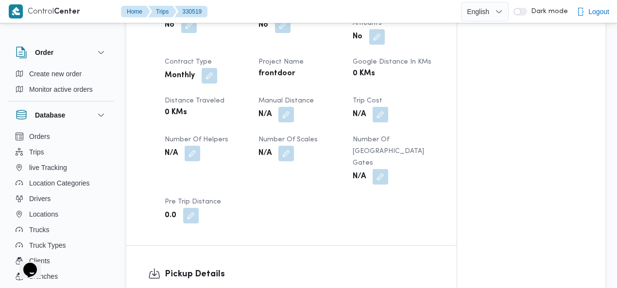
scroll to position [445, 0]
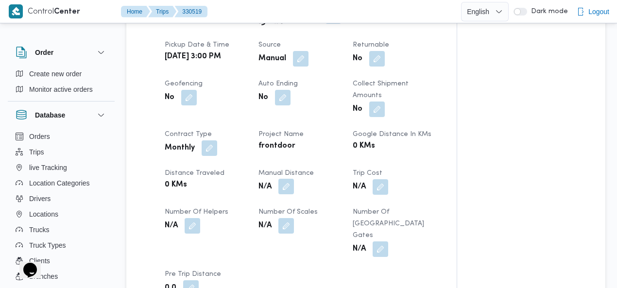
click at [287, 179] on button "button" at bounding box center [286, 187] width 16 height 16
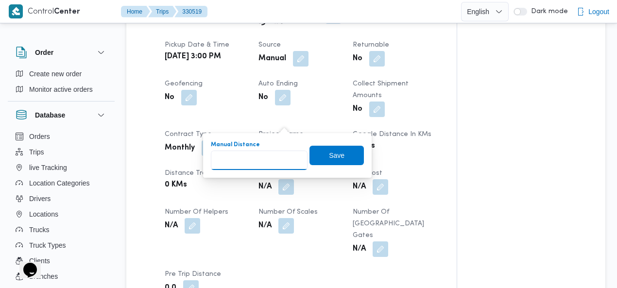
click at [260, 158] on input "Manual Distance" at bounding box center [259, 160] width 97 height 19
type input "120"
click at [337, 152] on span "Save" at bounding box center [337, 155] width 16 height 12
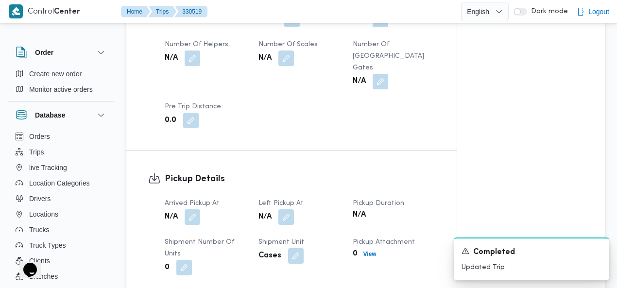
scroll to position [634, 0]
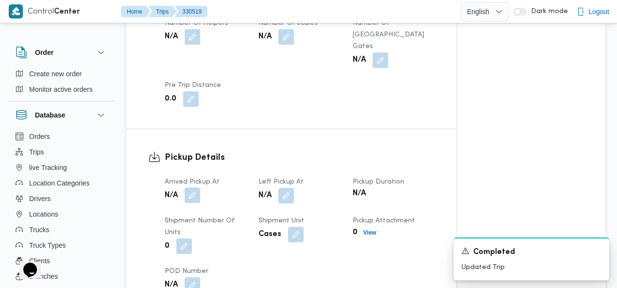
click at [191, 187] on button "button" at bounding box center [193, 195] width 16 height 16
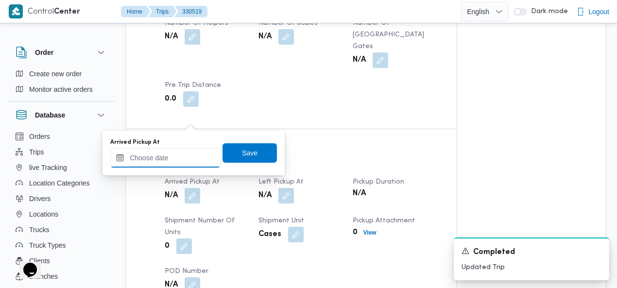
click at [172, 154] on input "Arrived Pickup At" at bounding box center [165, 157] width 110 height 19
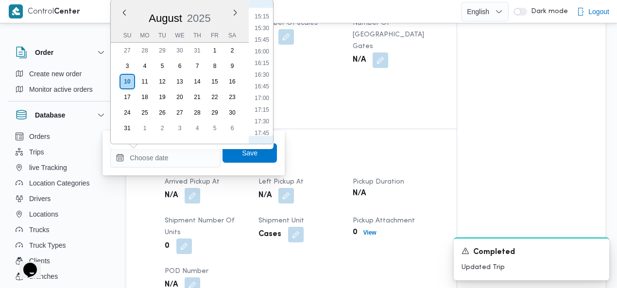
scroll to position [677, 0]
click at [265, 61] on li "15:30" at bounding box center [262, 58] width 22 height 10
type input "[DATE] 15:30"
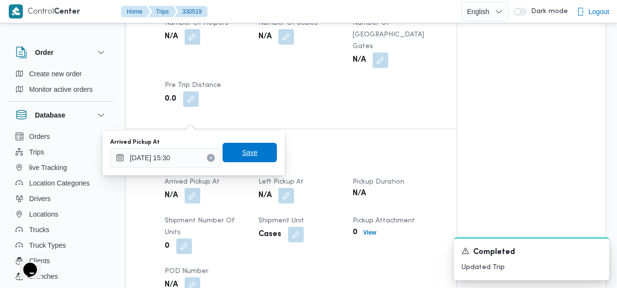
click at [248, 150] on span "Save" at bounding box center [250, 153] width 16 height 12
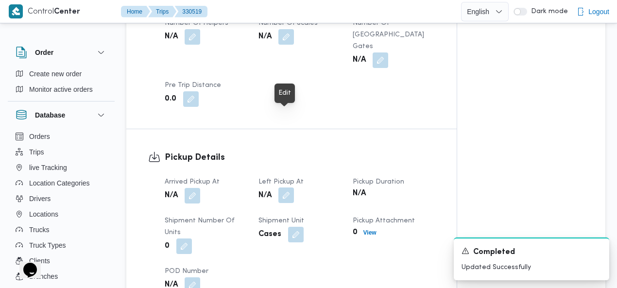
click at [286, 187] on button "button" at bounding box center [286, 195] width 16 height 16
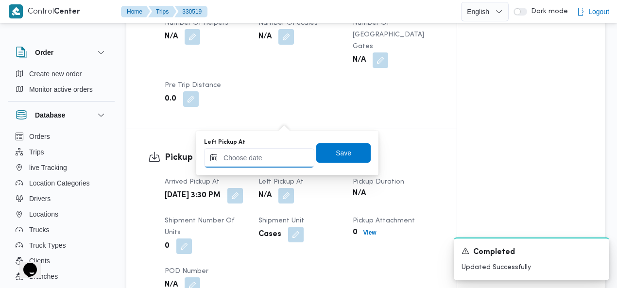
click at [282, 154] on input "Left Pickup At" at bounding box center [259, 157] width 110 height 19
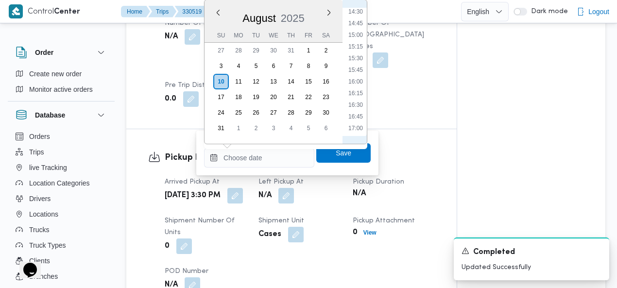
scroll to position [789, 0]
click at [355, 106] on li "19:00" at bounding box center [355, 110] width 22 height 10
type input "10/08/2025 19:00"
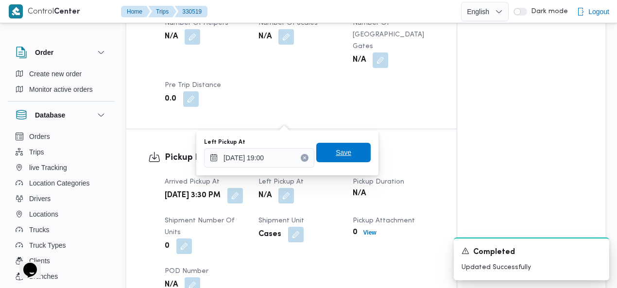
click at [345, 144] on span "Save" at bounding box center [343, 152] width 54 height 19
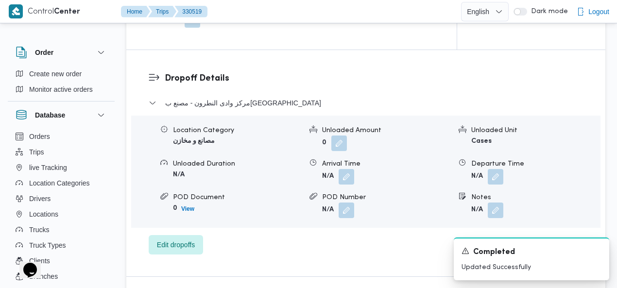
scroll to position [923, 0]
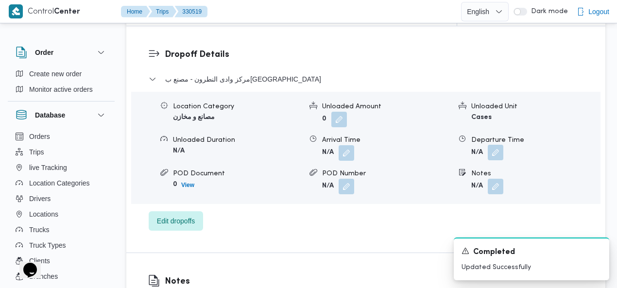
click at [497, 145] on button "button" at bounding box center [495, 153] width 16 height 16
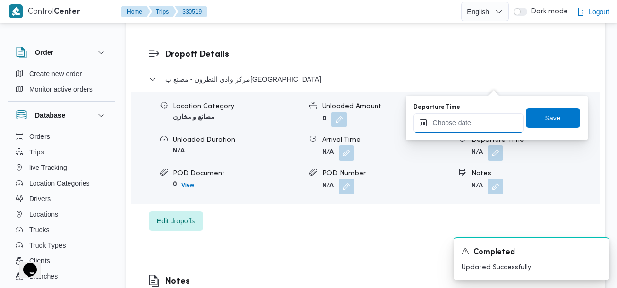
click at [470, 118] on input "Departure Time" at bounding box center [468, 122] width 110 height 19
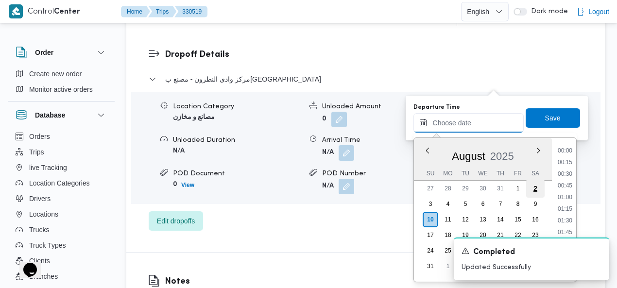
scroll to position [900, 0]
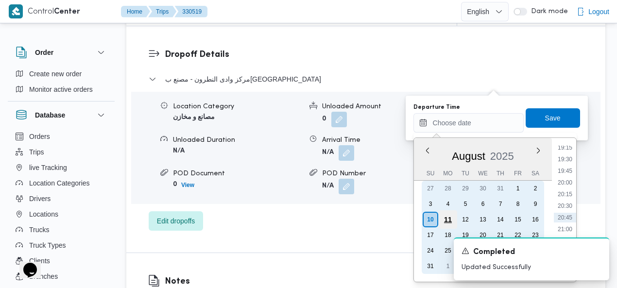
click at [447, 215] on div "11" at bounding box center [447, 219] width 18 height 18
type input "11/08/2025 00:00"
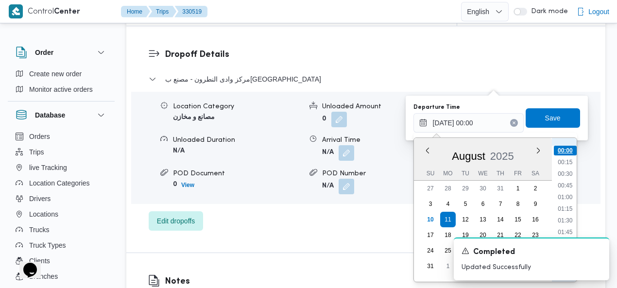
click at [561, 151] on li "00:00" at bounding box center [565, 151] width 23 height 10
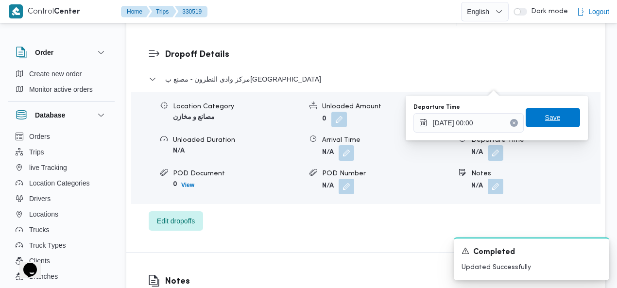
click at [550, 115] on span "Save" at bounding box center [553, 118] width 16 height 12
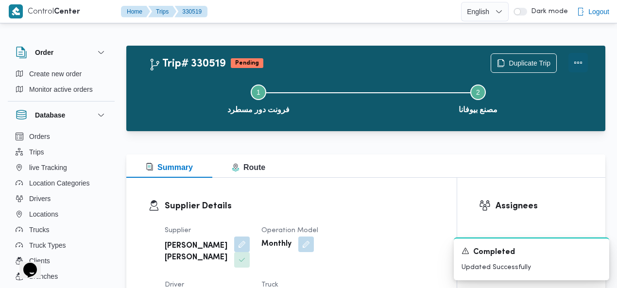
click at [574, 63] on button "Actions" at bounding box center [577, 62] width 19 height 19
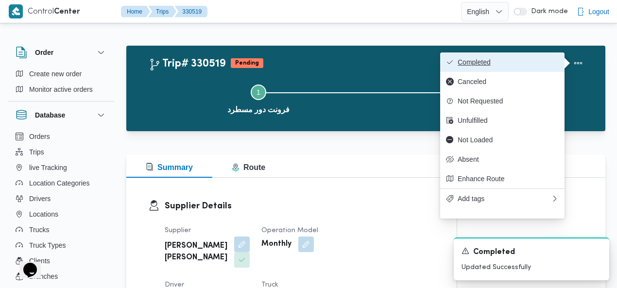
click at [517, 65] on span "Completed" at bounding box center [507, 62] width 101 height 8
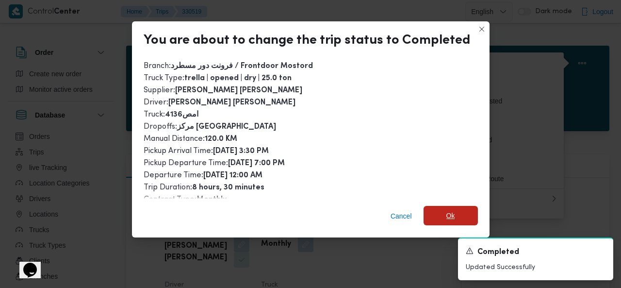
click at [441, 216] on span "Ok" at bounding box center [451, 215] width 54 height 19
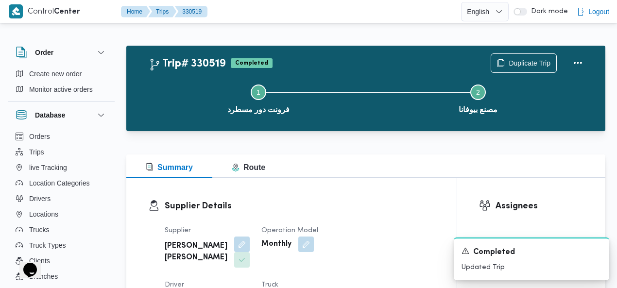
click at [325, 65] on div "Trip# 330519 Completed Duplicate Trip" at bounding box center [368, 62] width 439 height 19
click at [529, 61] on span "Duplicate Trip" at bounding box center [529, 63] width 42 height 12
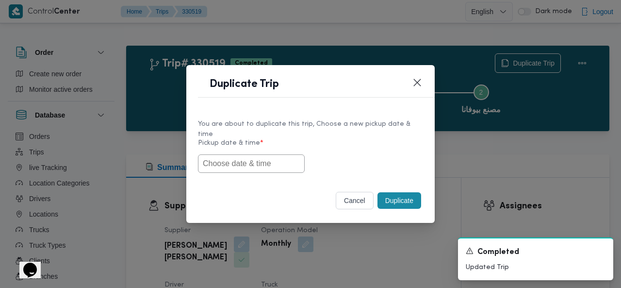
click at [271, 155] on input "text" at bounding box center [251, 163] width 107 height 18
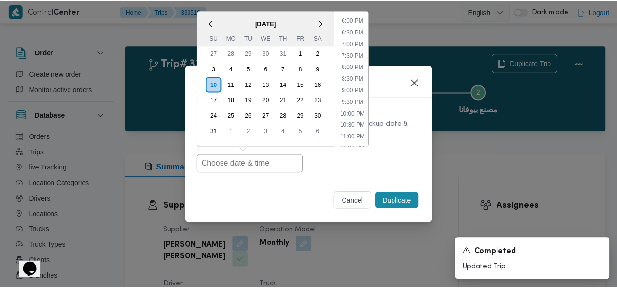
scroll to position [296, 0]
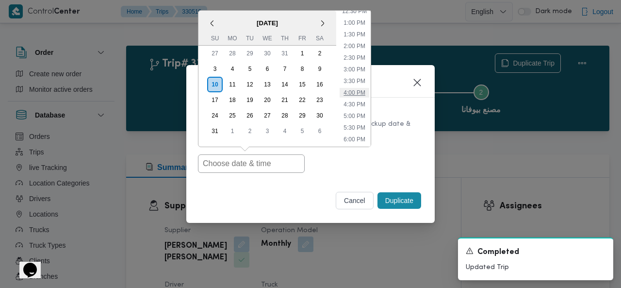
click at [357, 88] on li "4:00 PM" at bounding box center [355, 93] width 30 height 10
type input "10/08/2025 4:00PM"
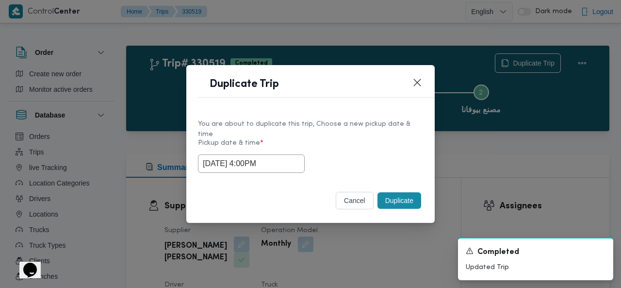
click at [391, 196] on button "Duplicate" at bounding box center [400, 200] width 44 height 17
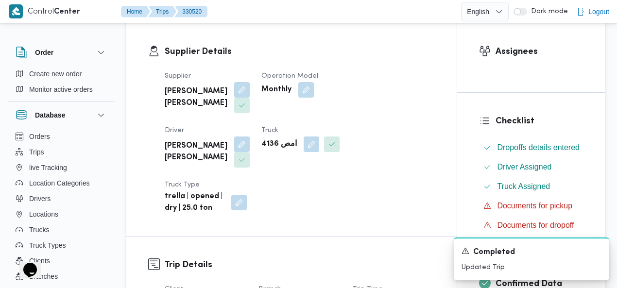
scroll to position [166, 0]
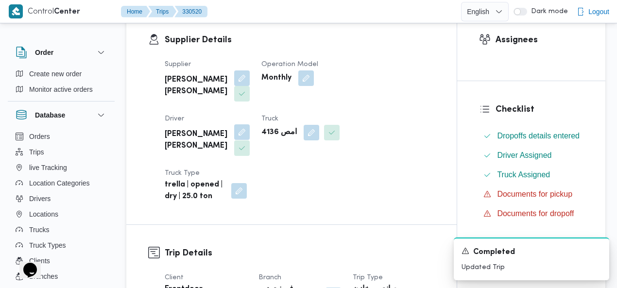
click at [250, 124] on button "button" at bounding box center [242, 132] width 16 height 16
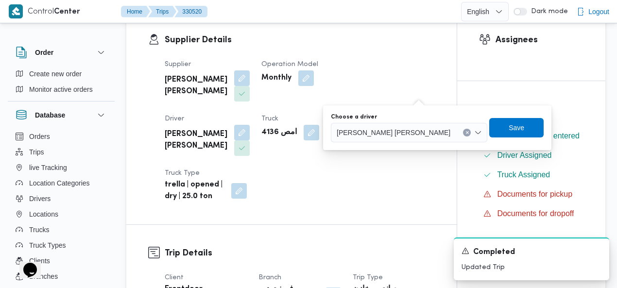
click at [463, 132] on button "Clear input" at bounding box center [467, 133] width 8 height 8
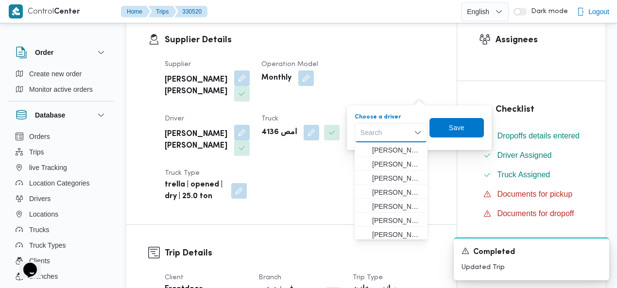
click at [401, 130] on div "Search Combo box. Selected. Combo box input. Search. Type some text or, to disp…" at bounding box center [390, 132] width 73 height 19
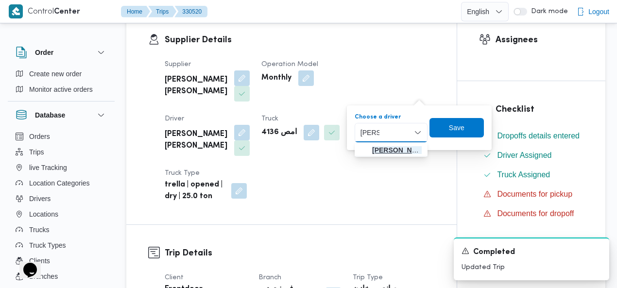
type input "عبدالن"
click at [386, 148] on span "عبدالن بي كمال هاشم سليمان" at bounding box center [397, 150] width 50 height 12
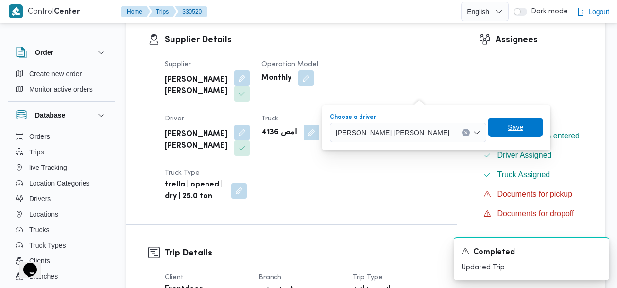
click at [507, 126] on span "Save" at bounding box center [515, 127] width 16 height 12
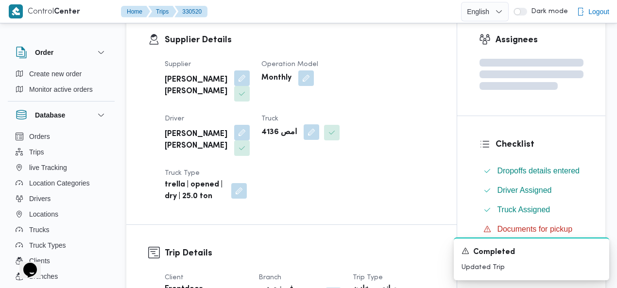
click at [303, 135] on button "button" at bounding box center [311, 132] width 16 height 16
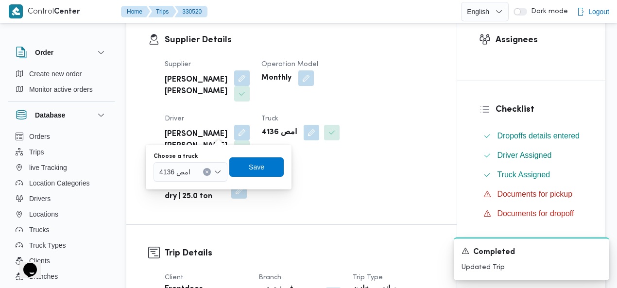
click at [207, 170] on icon "Clear input" at bounding box center [207, 172] width 4 height 4
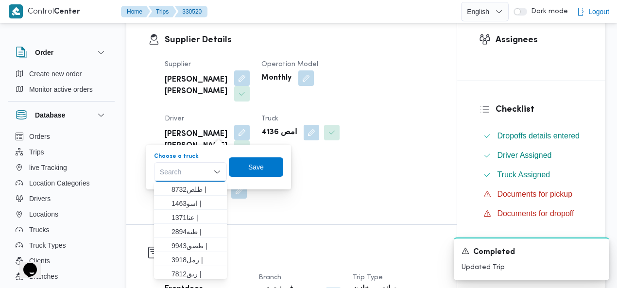
click at [196, 171] on div "Search Combo box. Selected. Combo box input. Search. Type some text or, to disp…" at bounding box center [190, 171] width 73 height 19
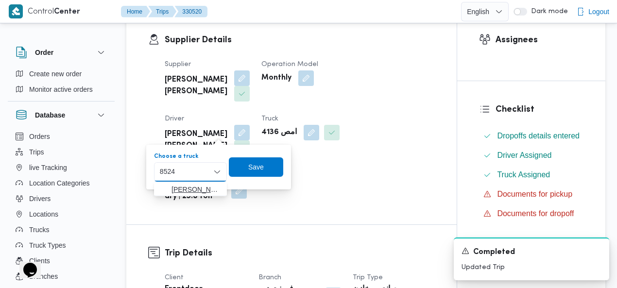
type input "8524"
click at [192, 189] on span "قجا 8524 | null" at bounding box center [196, 190] width 50 height 12
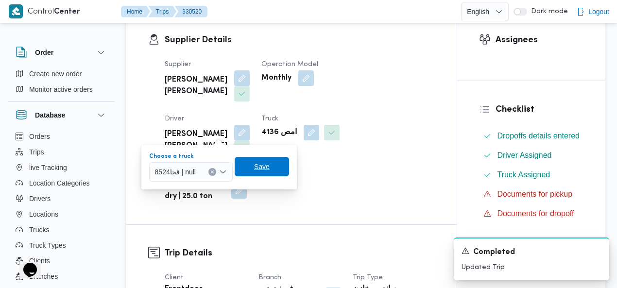
click at [260, 164] on span "Save" at bounding box center [262, 167] width 16 height 12
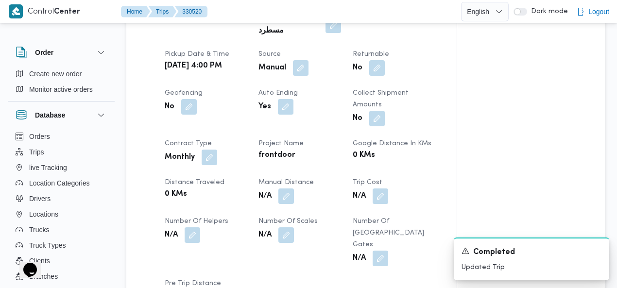
scroll to position [440, 0]
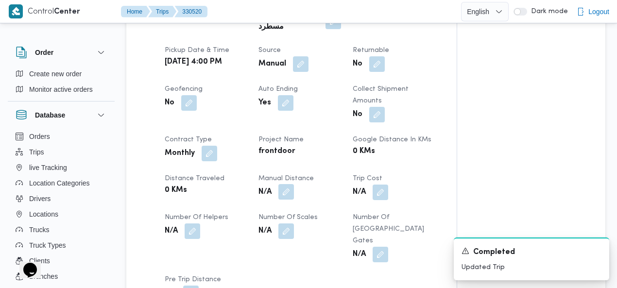
click at [284, 184] on button "button" at bounding box center [286, 192] width 16 height 16
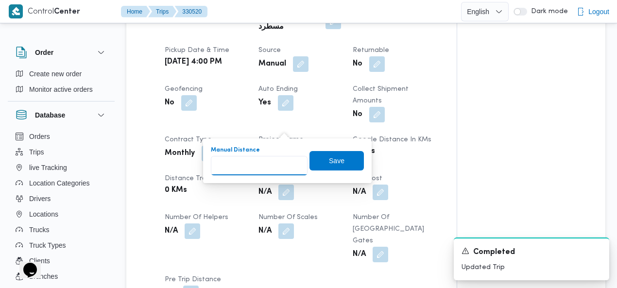
click at [255, 163] on input "Manual Distance" at bounding box center [259, 165] width 97 height 19
type input "120"
click at [342, 159] on span "Save" at bounding box center [336, 160] width 54 height 19
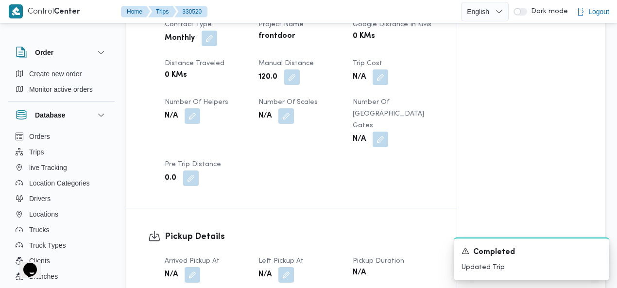
scroll to position [597, 0]
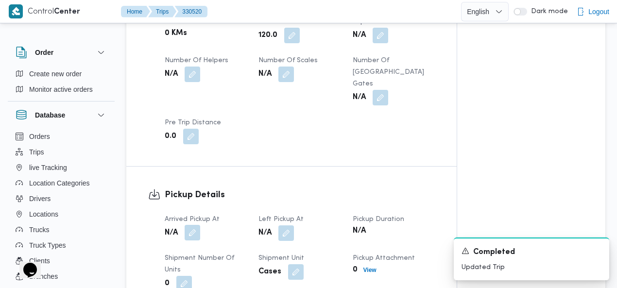
click at [192, 225] on button "button" at bounding box center [193, 233] width 16 height 16
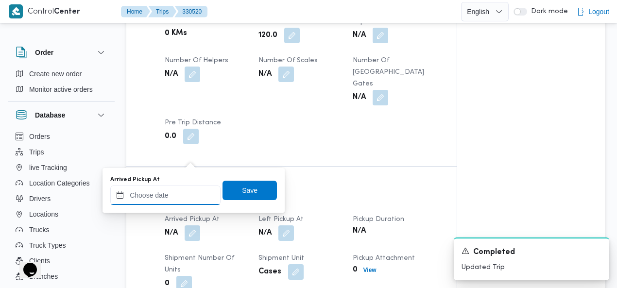
click at [169, 197] on input "Arrived Pickup At" at bounding box center [165, 194] width 110 height 19
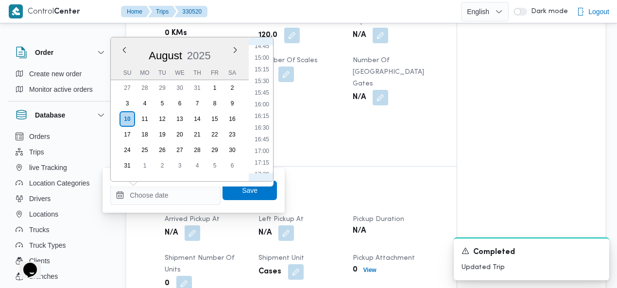
scroll to position [677, 0]
click at [262, 140] on li "16:30" at bounding box center [262, 142] width 22 height 10
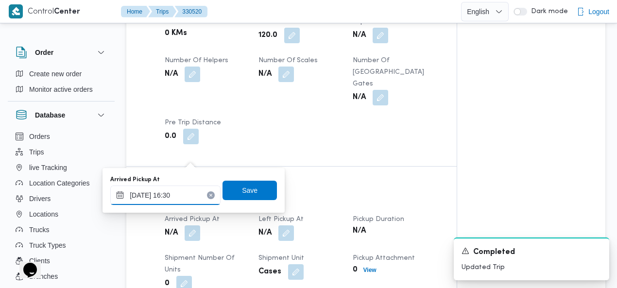
click at [178, 191] on input "10/08/2025 16:30" at bounding box center [165, 194] width 110 height 19
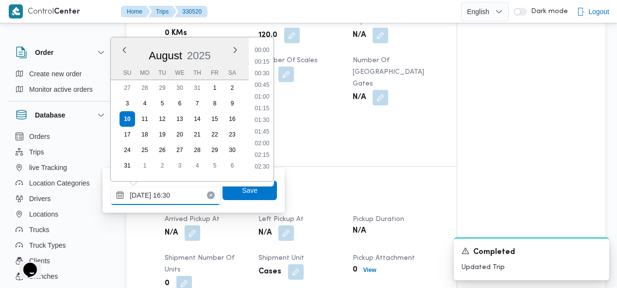
scroll to position [702, 0]
click at [268, 92] on li "16:00" at bounding box center [262, 94] width 22 height 10
type input "10/08/2025 16:00"
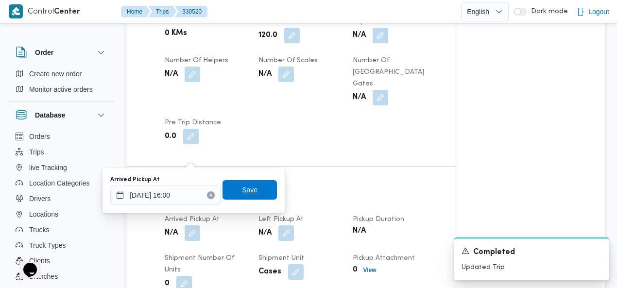
click at [254, 187] on span "Save" at bounding box center [249, 189] width 54 height 19
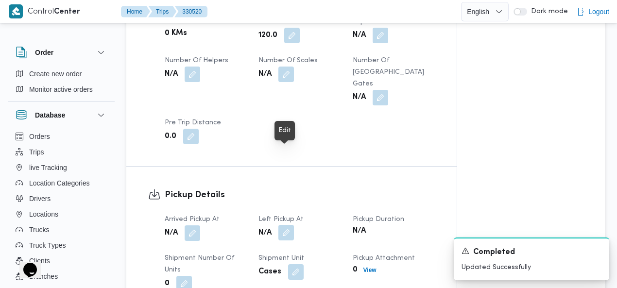
click at [285, 225] on button "button" at bounding box center [286, 233] width 16 height 16
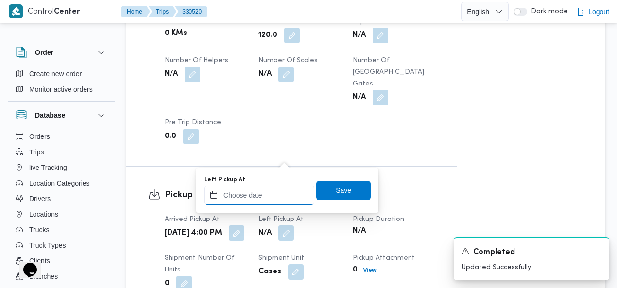
click at [280, 190] on input "Left Pickup At" at bounding box center [259, 194] width 110 height 19
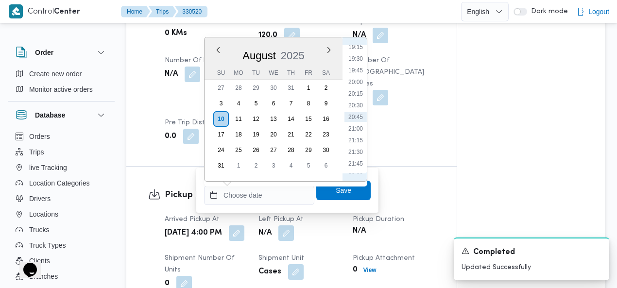
scroll to position [789, 0]
click at [355, 133] on li "18:45" at bounding box center [355, 136] width 22 height 10
type input "10/08/2025 18:45"
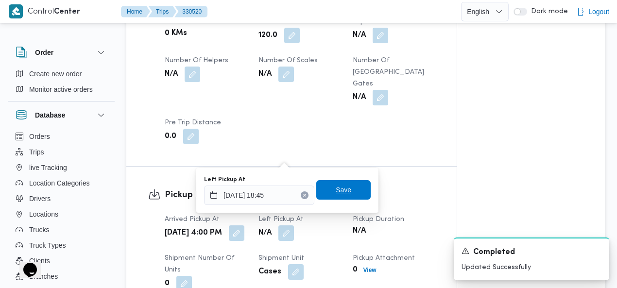
click at [348, 189] on span "Save" at bounding box center [343, 189] width 54 height 19
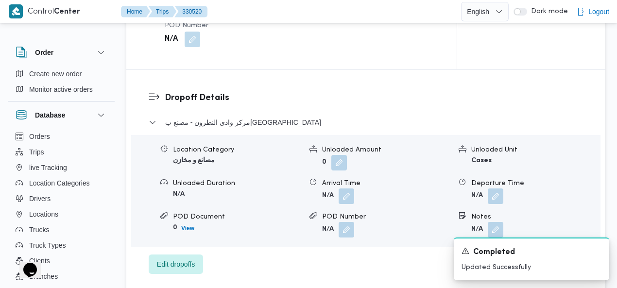
scroll to position [897, 0]
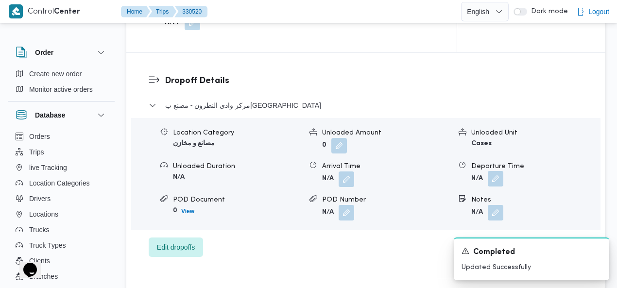
click at [498, 171] on button "button" at bounding box center [495, 179] width 16 height 16
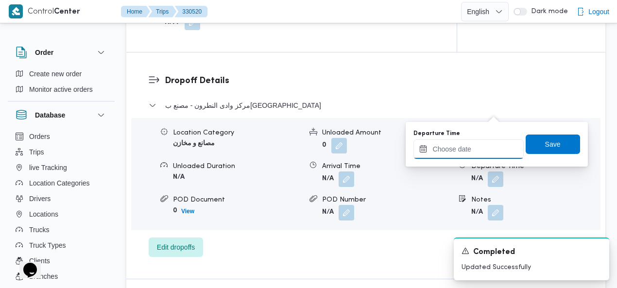
click at [468, 145] on input "Departure Time" at bounding box center [468, 148] width 110 height 19
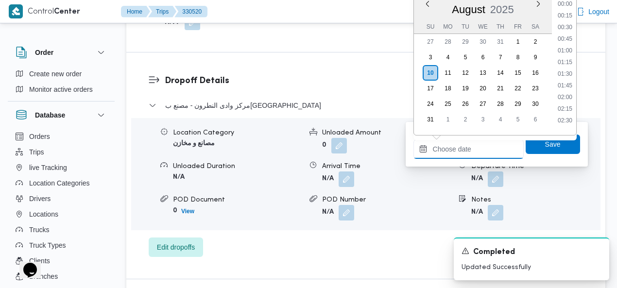
scroll to position [900, 0]
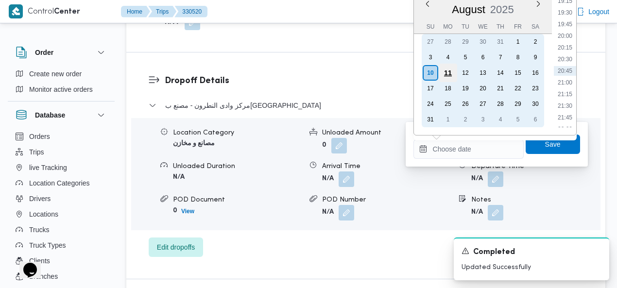
click at [449, 70] on div "11" at bounding box center [447, 73] width 18 height 18
type input "11/08/2025 00:00"
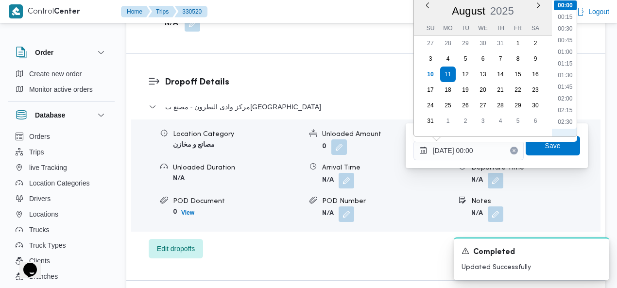
click at [568, 5] on li "00:00" at bounding box center [565, 5] width 23 height 10
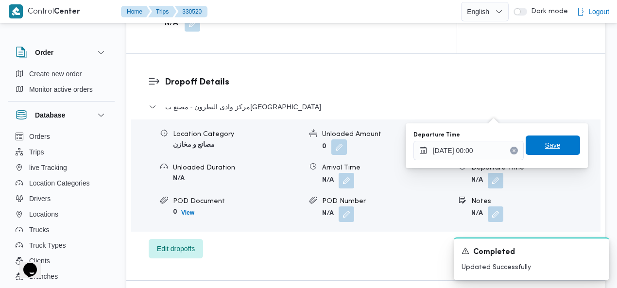
click at [553, 139] on span "Save" at bounding box center [552, 144] width 54 height 19
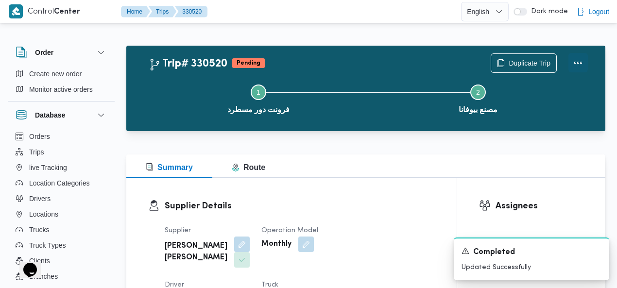
click at [582, 63] on button "Actions" at bounding box center [577, 62] width 19 height 19
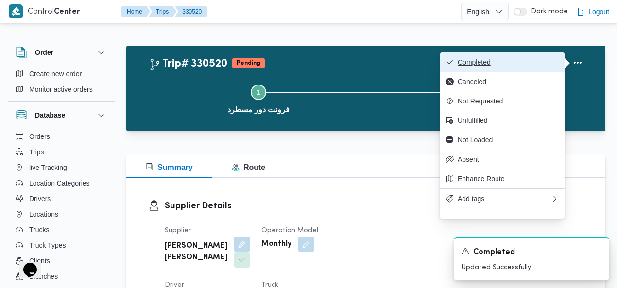
click at [554, 62] on span "Completed" at bounding box center [507, 62] width 101 height 8
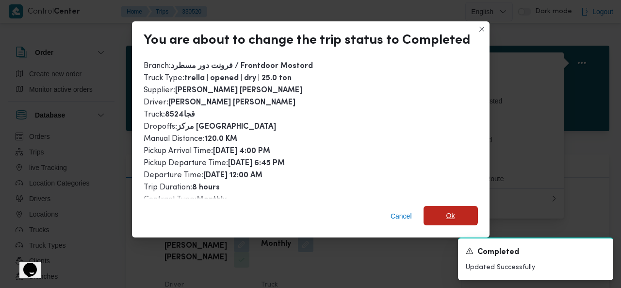
click at [436, 216] on span "Ok" at bounding box center [451, 215] width 54 height 19
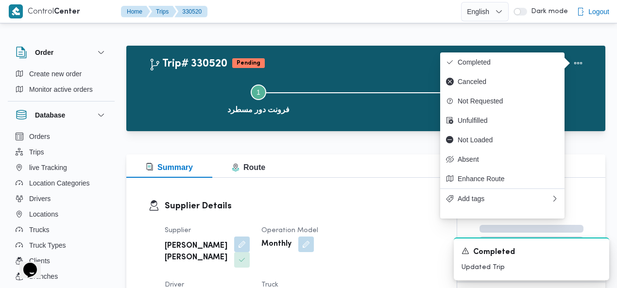
click at [365, 54] on div "Trip# 330520 Pending Duplicate Trip" at bounding box center [368, 62] width 439 height 19
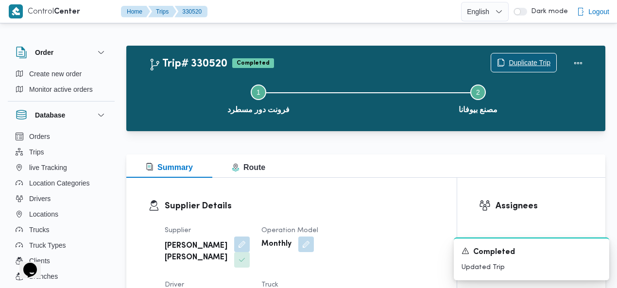
click at [527, 61] on span "Duplicate Trip" at bounding box center [529, 63] width 42 height 12
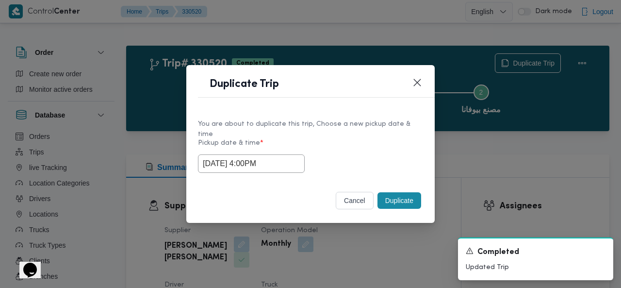
click at [398, 199] on button "Duplicate" at bounding box center [400, 200] width 44 height 17
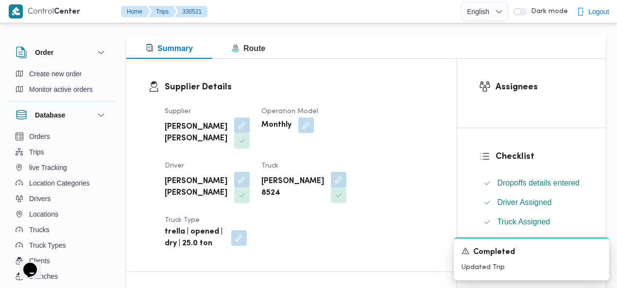
scroll to position [141, 0]
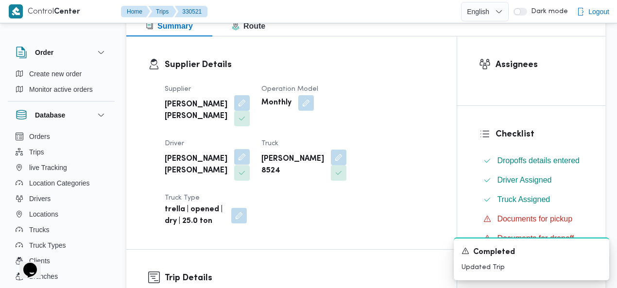
click at [250, 149] on button "button" at bounding box center [242, 157] width 16 height 16
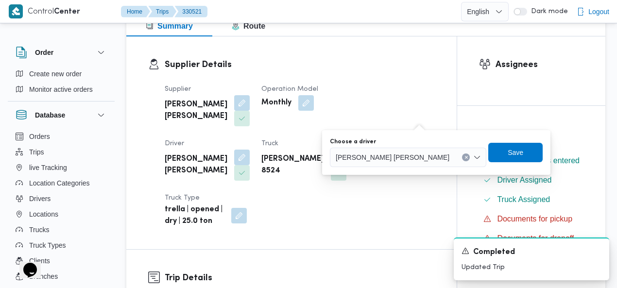
click at [430, 153] on div "عبدالنبي كمال هاشم سليمان" at bounding box center [408, 157] width 156 height 19
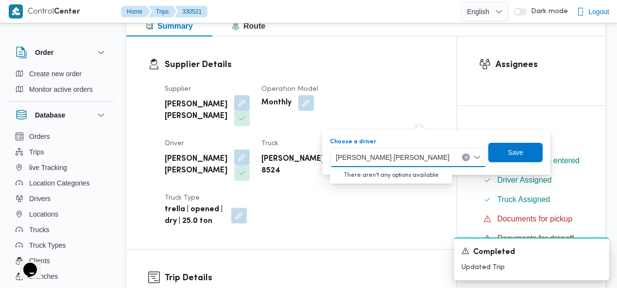
click at [464, 156] on icon "Clear input" at bounding box center [466, 157] width 4 height 4
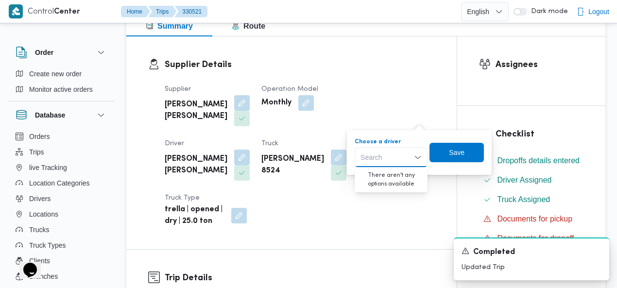
click at [399, 154] on div "Search Combo box. Selected. Combo box input. Search. Type some text or, to disp…" at bounding box center [390, 157] width 73 height 19
type input "مسعو"
click at [388, 175] on span "عبدالكريم مسعو د عبدالكريم" at bounding box center [397, 175] width 50 height 12
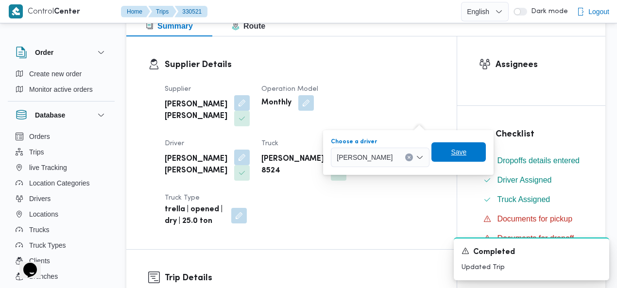
click at [468, 153] on span "Save" at bounding box center [458, 151] width 54 height 19
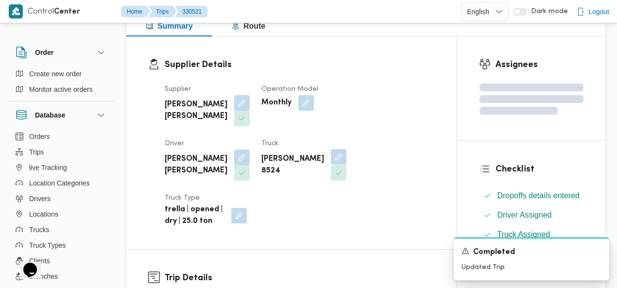
click at [331, 156] on button "button" at bounding box center [339, 157] width 16 height 16
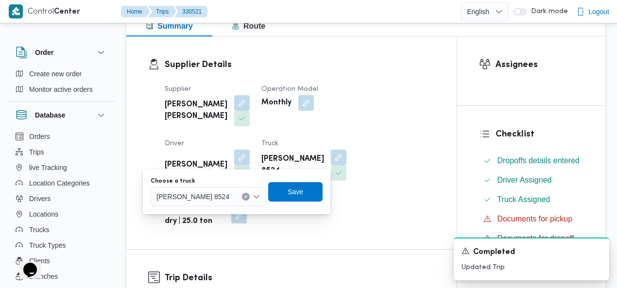
click at [242, 193] on button "Clear input" at bounding box center [246, 197] width 8 height 8
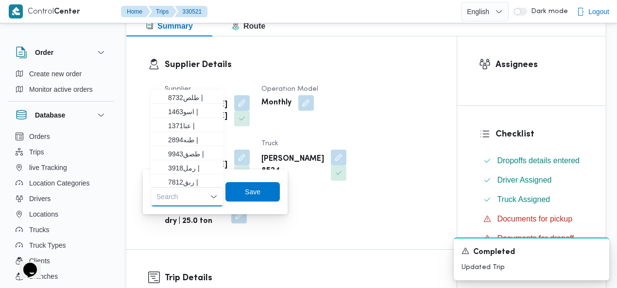
click at [181, 195] on div "Search" at bounding box center [187, 196] width 73 height 19
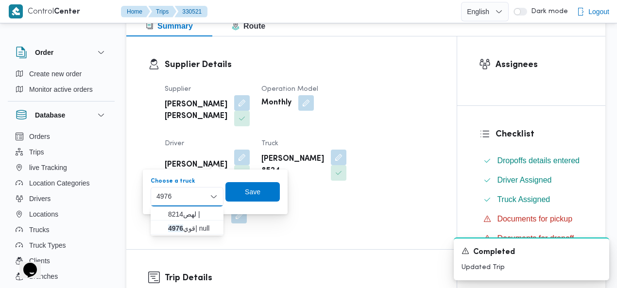
type input "4976"
click at [191, 224] on span "قوي 4976 | null" at bounding box center [193, 228] width 50 height 12
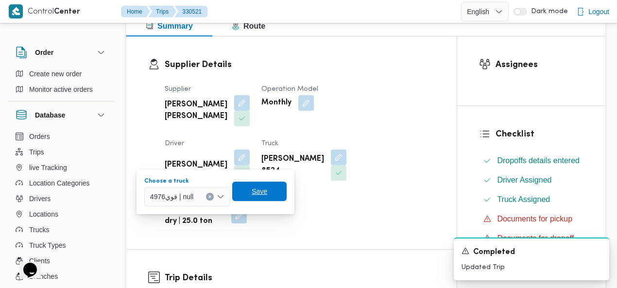
click at [254, 192] on span "Save" at bounding box center [260, 191] width 16 height 12
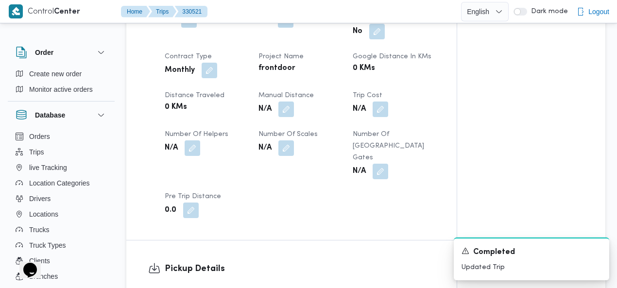
scroll to position [493, 0]
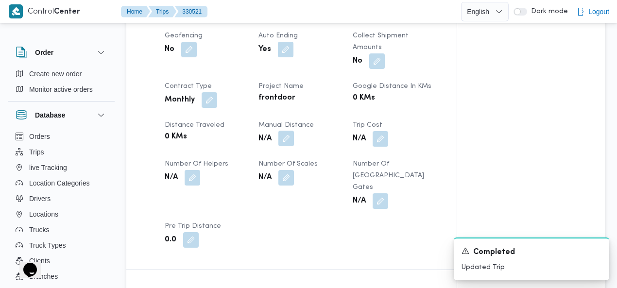
click at [287, 131] on button "button" at bounding box center [286, 139] width 16 height 16
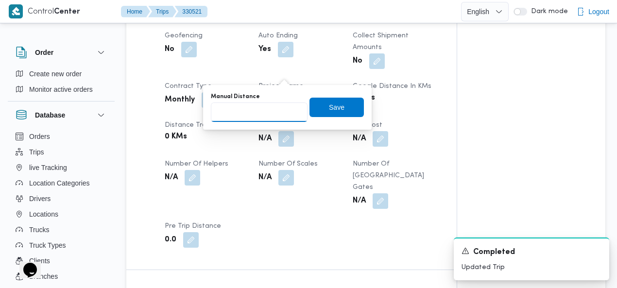
click at [252, 114] on input "Manual Distance" at bounding box center [259, 111] width 97 height 19
type input "120"
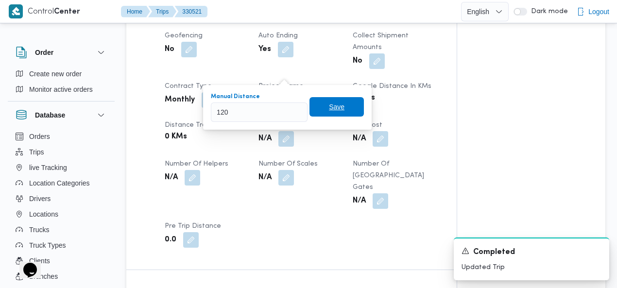
click at [344, 106] on span "Save" at bounding box center [336, 106] width 54 height 19
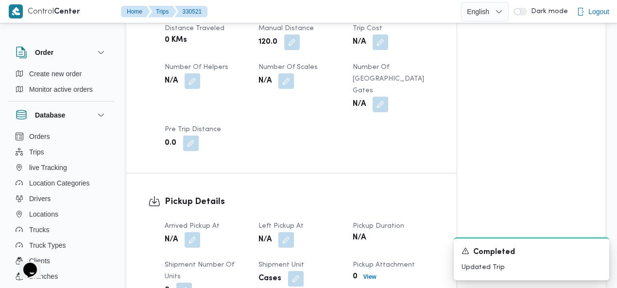
scroll to position [600, 0]
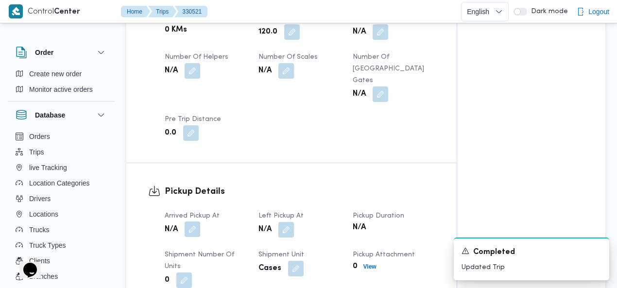
click at [194, 221] on button "button" at bounding box center [193, 229] width 16 height 16
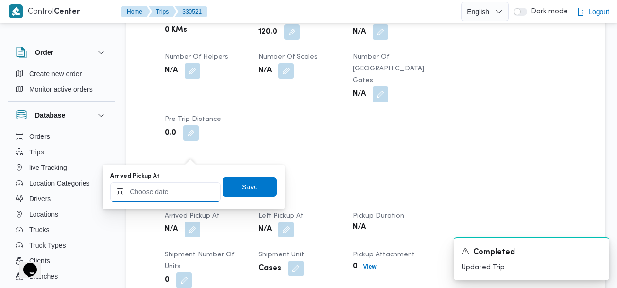
click at [166, 192] on input "Arrived Pickup At" at bounding box center [165, 191] width 110 height 19
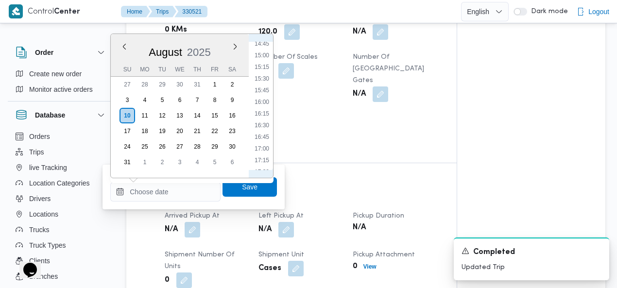
scroll to position [677, 0]
click at [261, 103] on li "15:45" at bounding box center [262, 104] width 22 height 10
type input "10/08/2025 15:45"
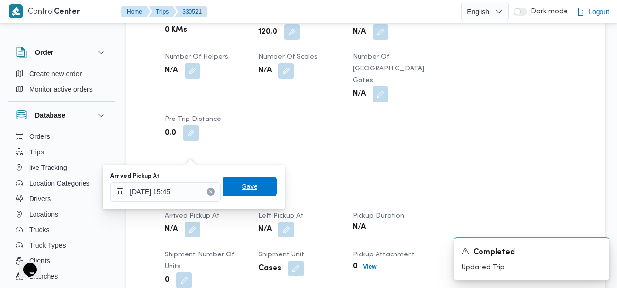
click at [252, 186] on span "Save" at bounding box center [249, 186] width 54 height 19
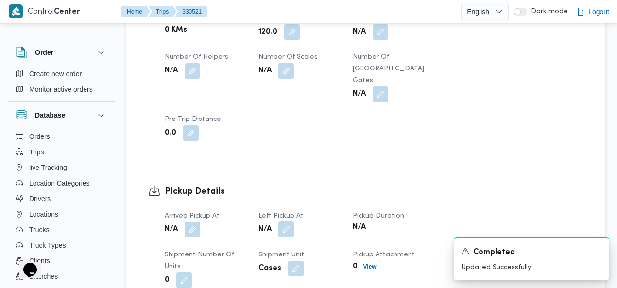
click at [290, 221] on button "button" at bounding box center [286, 229] width 16 height 16
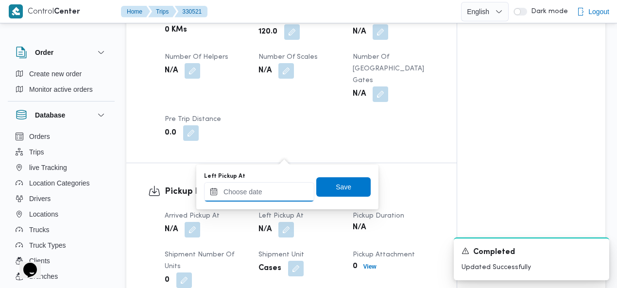
click at [269, 195] on input "Left Pickup At" at bounding box center [259, 191] width 110 height 19
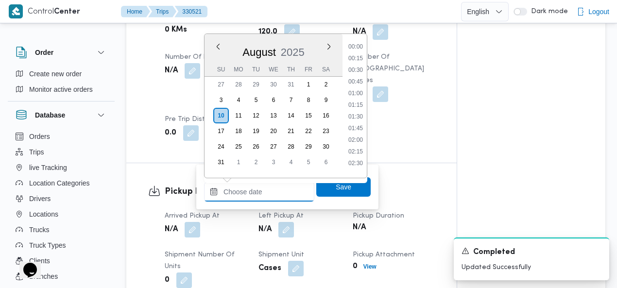
scroll to position [900, 0]
click at [358, 78] on li "20:00" at bounding box center [355, 79] width 22 height 10
type input "[DATE] 20:00"
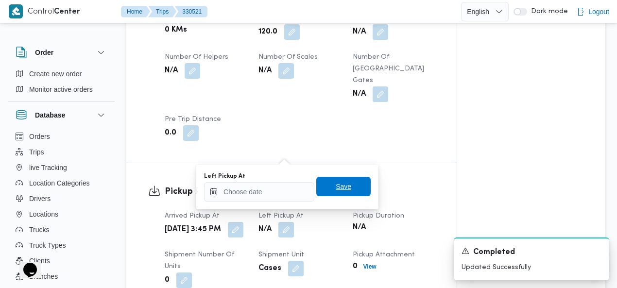
click at [336, 182] on span "Save" at bounding box center [344, 187] width 16 height 12
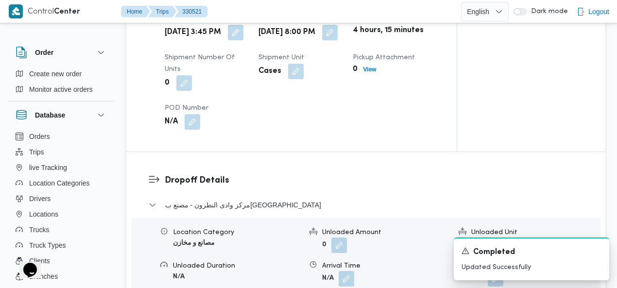
scroll to position [847, 0]
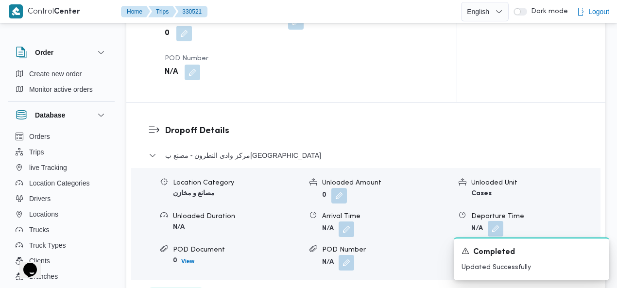
click at [494, 221] on button "button" at bounding box center [495, 229] width 16 height 16
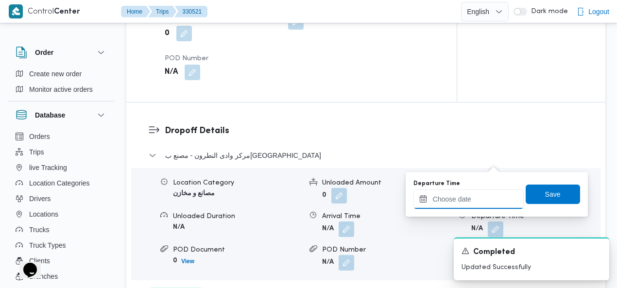
click at [467, 199] on input "Departure Time" at bounding box center [468, 198] width 110 height 19
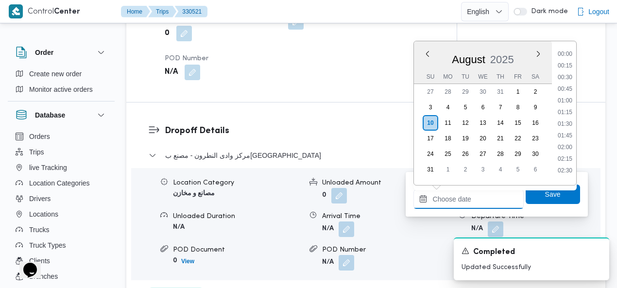
scroll to position [900, 0]
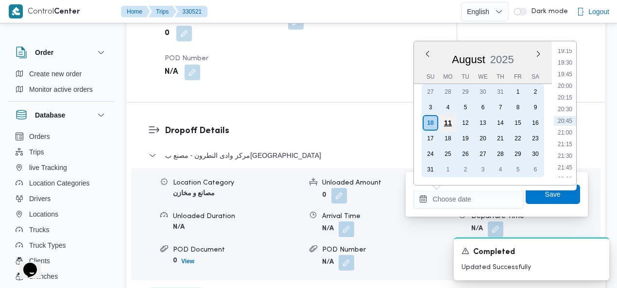
click at [447, 123] on div "11" at bounding box center [447, 123] width 18 height 18
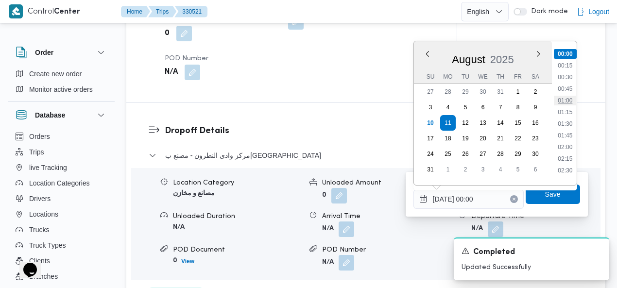
click at [570, 100] on li "01:00" at bounding box center [565, 101] width 22 height 10
type input "11/08/2025 01:00"
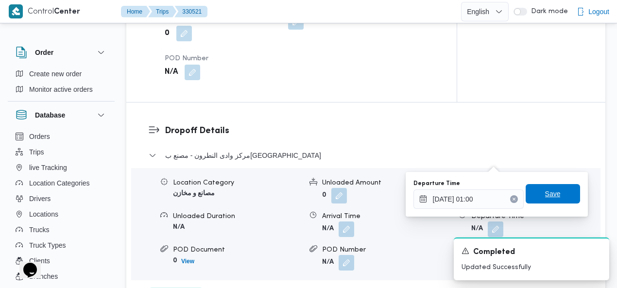
click at [545, 192] on span "Save" at bounding box center [553, 194] width 16 height 12
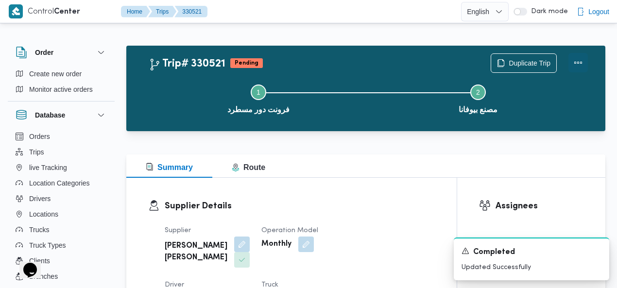
click at [576, 63] on button "Actions" at bounding box center [577, 62] width 19 height 19
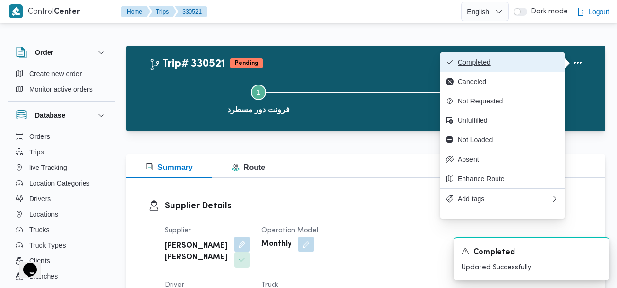
click at [543, 60] on span "Completed" at bounding box center [507, 62] width 101 height 8
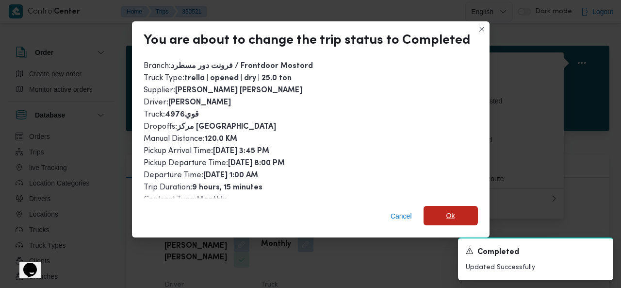
click at [439, 210] on span "Ok" at bounding box center [451, 215] width 54 height 19
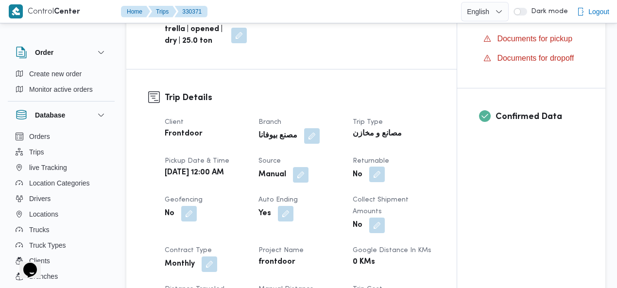
scroll to position [329, 0]
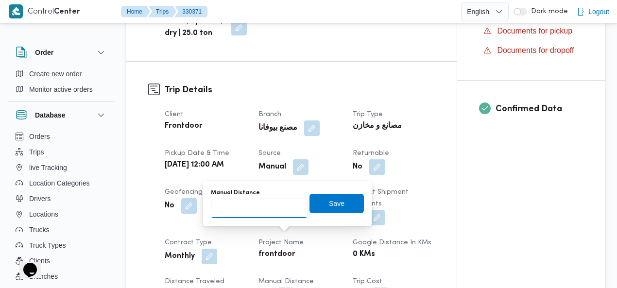
click at [243, 213] on input "Manual Distance" at bounding box center [259, 208] width 97 height 19
type input "115"
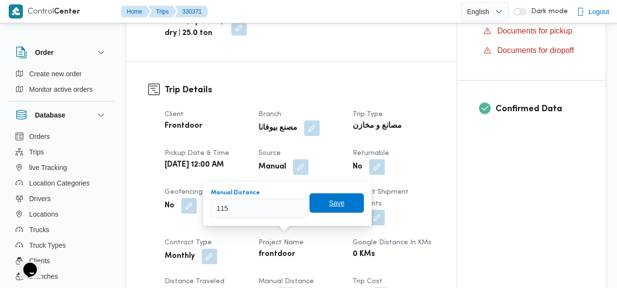
click at [334, 203] on span "Save" at bounding box center [337, 203] width 16 height 12
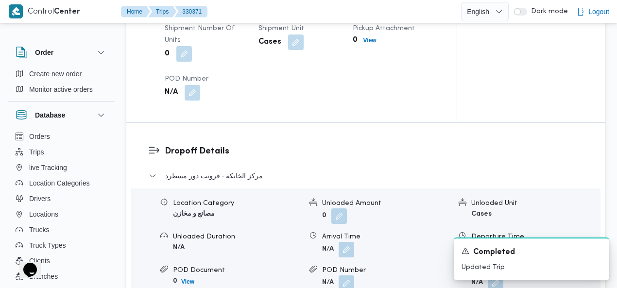
scroll to position [822, 0]
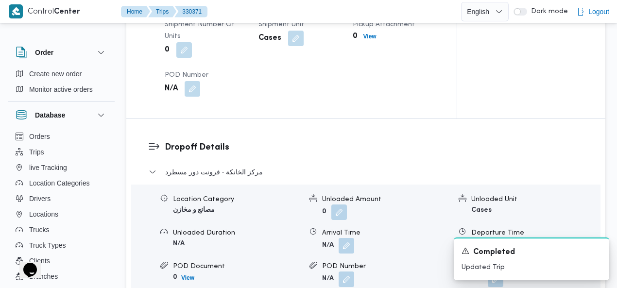
click at [496, 237] on button "button" at bounding box center [495, 245] width 16 height 16
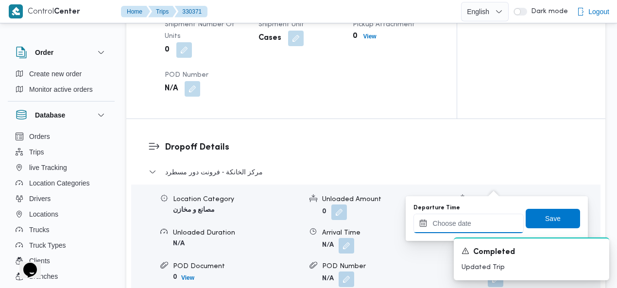
click at [452, 223] on input "Departure Time" at bounding box center [468, 223] width 110 height 19
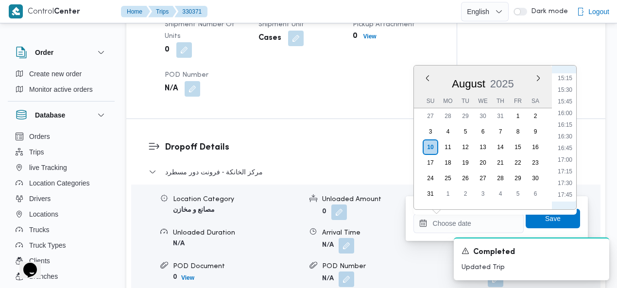
scroll to position [677, 0]
click at [562, 120] on li "15:30" at bounding box center [565, 124] width 22 height 10
type input "[DATE] 15:30"
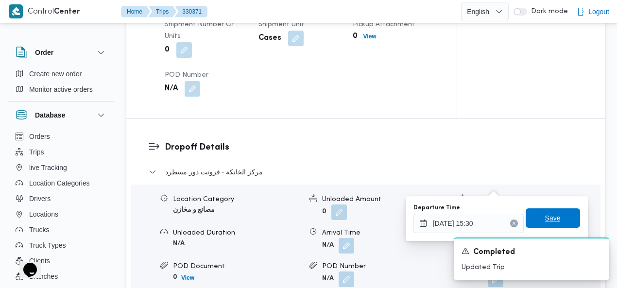
click at [552, 215] on span "Save" at bounding box center [553, 218] width 16 height 12
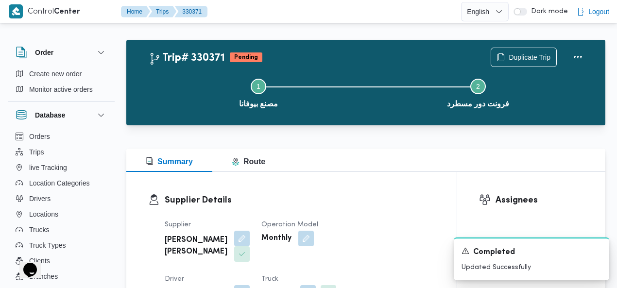
scroll to position [0, 0]
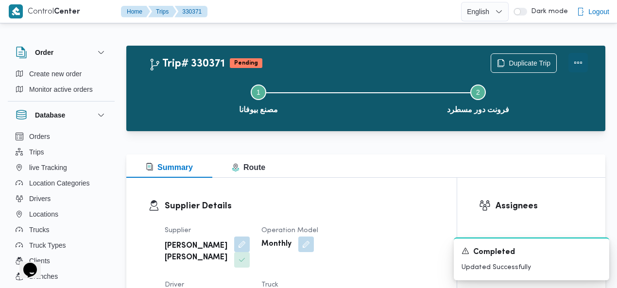
drag, startPoint x: 575, startPoint y: 61, endPoint x: 569, endPoint y: 61, distance: 6.3
click at [575, 62] on button "Actions" at bounding box center [577, 62] width 19 height 19
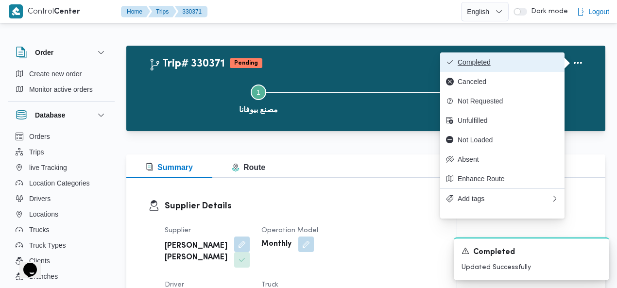
click at [550, 58] on span "Completed" at bounding box center [507, 62] width 101 height 8
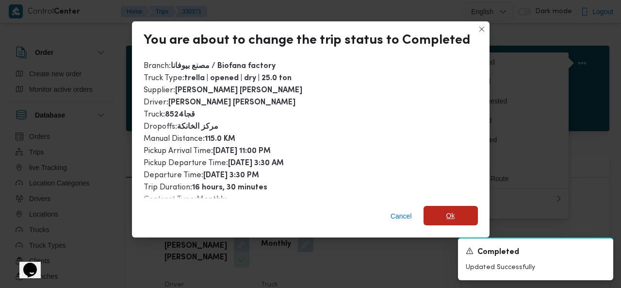
click at [441, 214] on span "Ok" at bounding box center [451, 215] width 54 height 19
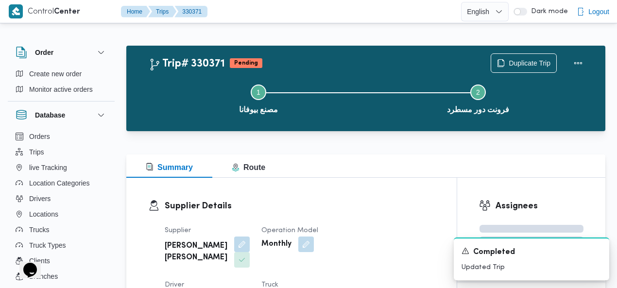
click at [403, 48] on div "Trip# 330371 Pending Duplicate Trip Step 1 is incomplete 1 مصنع بيوفانا Step 2 …" at bounding box center [365, 88] width 479 height 85
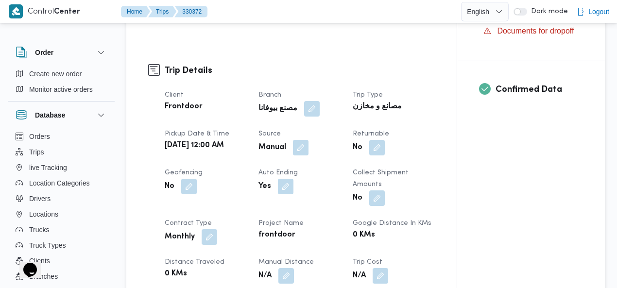
scroll to position [369, 0]
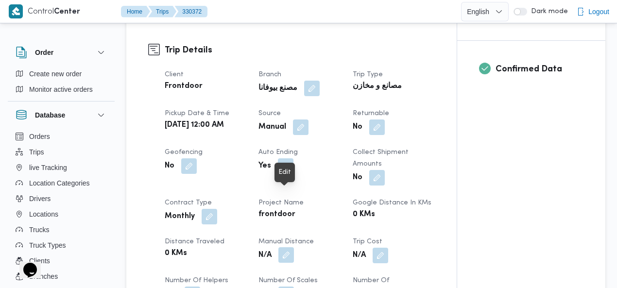
click at [285, 247] on button "button" at bounding box center [286, 255] width 16 height 16
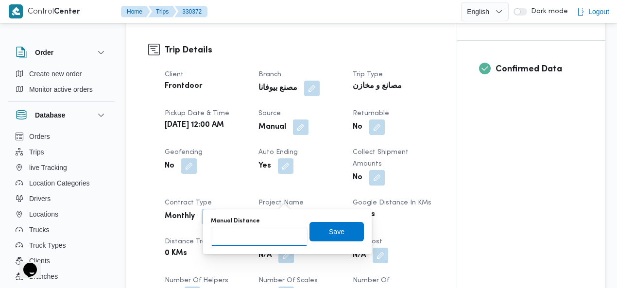
click at [240, 235] on input "Manual Distance" at bounding box center [259, 236] width 97 height 19
type input "115"
click at [316, 232] on span "Save" at bounding box center [336, 230] width 54 height 19
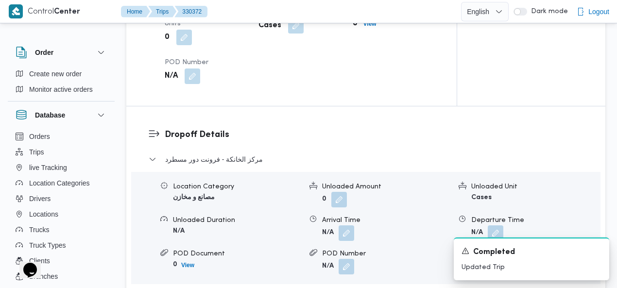
scroll to position [899, 0]
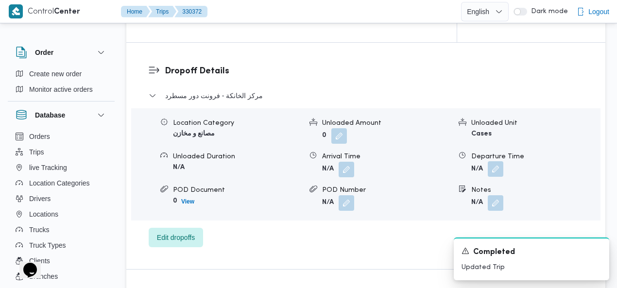
click at [492, 161] on button "button" at bounding box center [495, 169] width 16 height 16
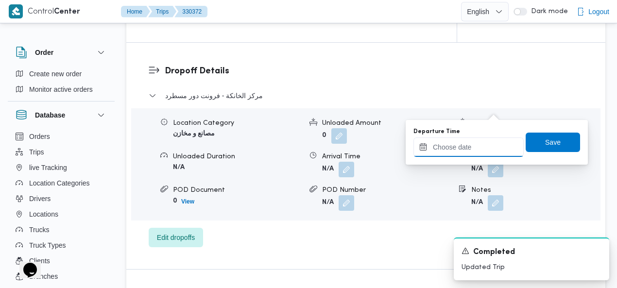
click at [447, 149] on input "Departure Time" at bounding box center [468, 146] width 110 height 19
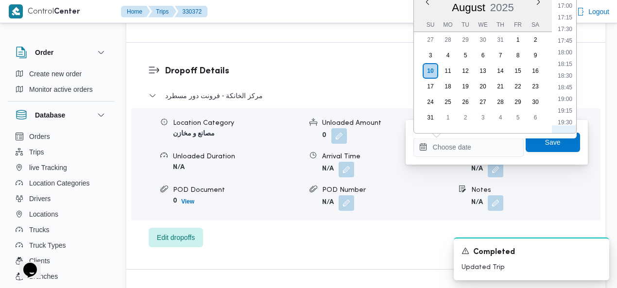
scroll to position [677, 0]
click at [565, 83] on li "16:15" at bounding box center [565, 83] width 22 height 10
type input "[DATE] 16:15"
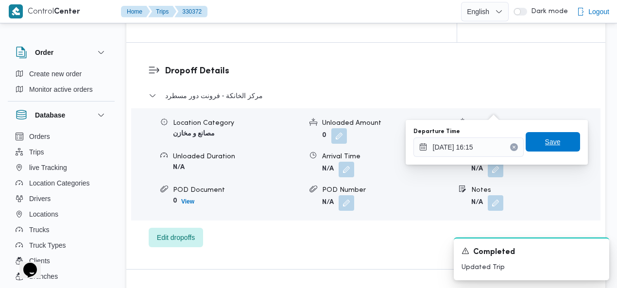
click at [553, 142] on span "Save" at bounding box center [553, 142] width 16 height 12
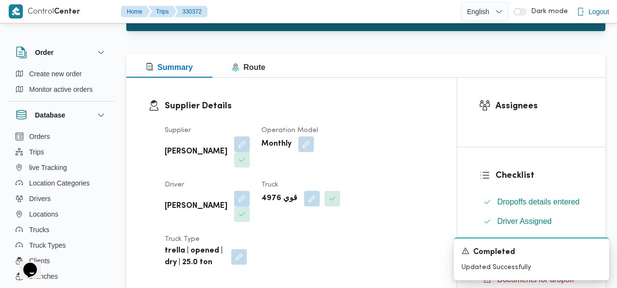
scroll to position [0, 0]
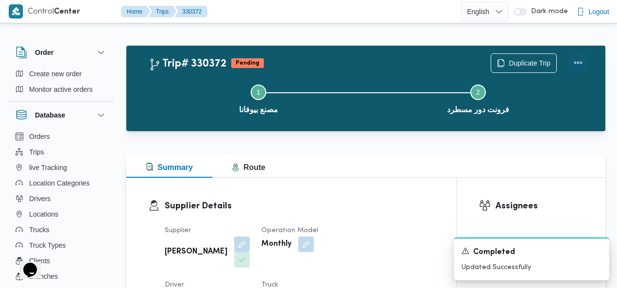
click at [577, 60] on button "Actions" at bounding box center [577, 62] width 19 height 19
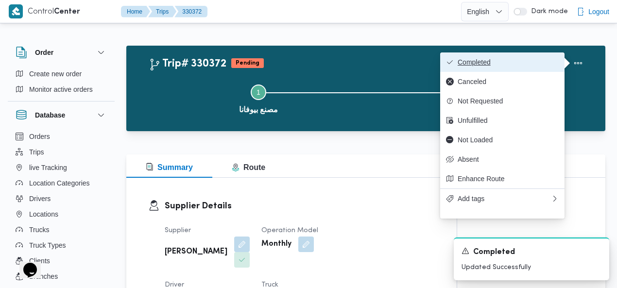
click at [550, 61] on span "Completed" at bounding box center [507, 62] width 101 height 8
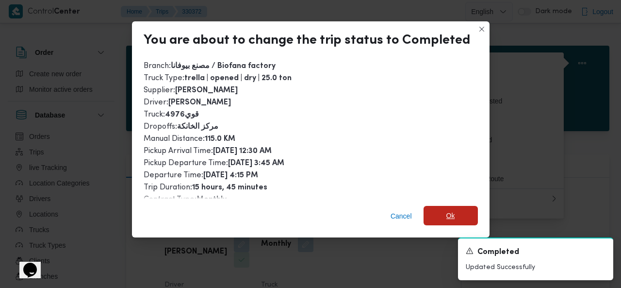
click at [443, 216] on span "Ok" at bounding box center [451, 215] width 54 height 19
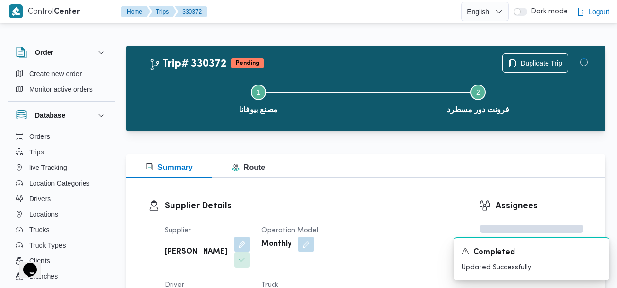
click at [329, 68] on div "Step 1 is incomplete 1 مصنع بيوفانا Step 2 is incomplete 2 فرونت دور مسطرد" at bounding box center [368, 98] width 451 height 62
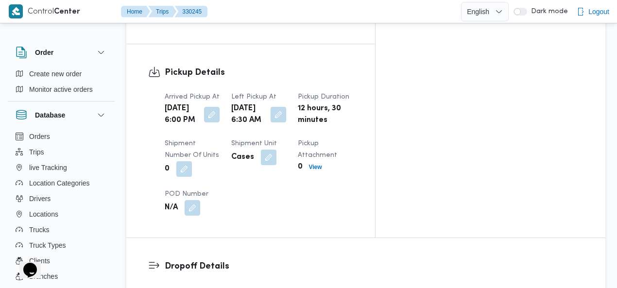
scroll to position [842, 0]
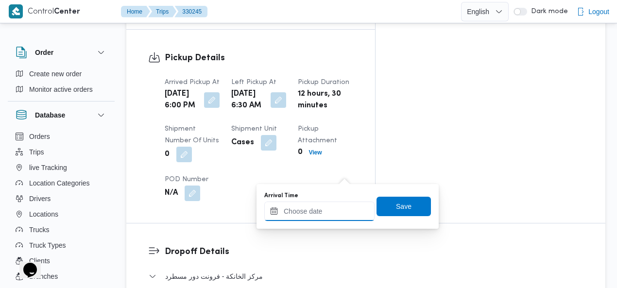
click at [319, 205] on div at bounding box center [319, 210] width 110 height 19
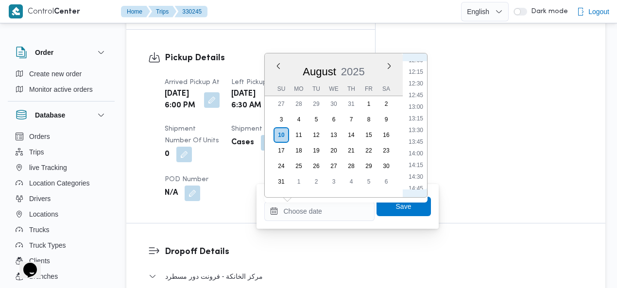
scroll to position [453, 0]
click at [415, 168] on li "12:00" at bounding box center [415, 172] width 22 height 10
type input "[DATE] 12:00"
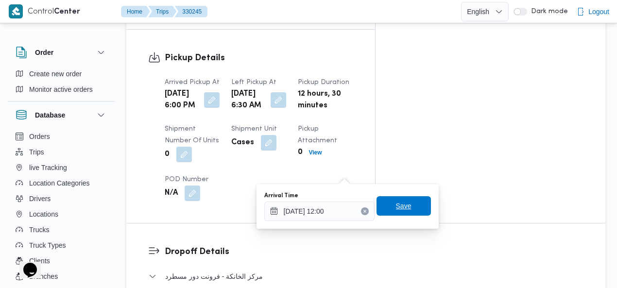
click at [404, 205] on span "Save" at bounding box center [403, 205] width 54 height 19
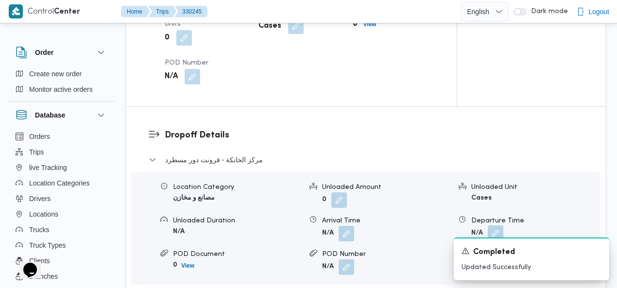
click at [492, 225] on button "button" at bounding box center [495, 233] width 16 height 16
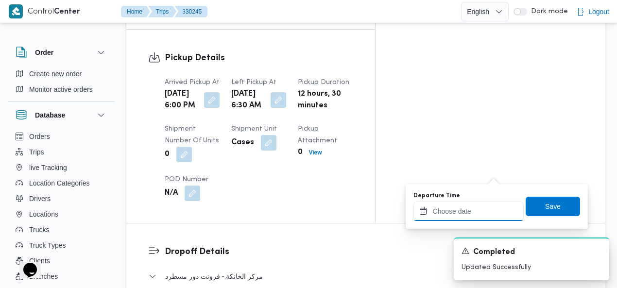
click at [478, 214] on input "Departure Time" at bounding box center [468, 210] width 110 height 19
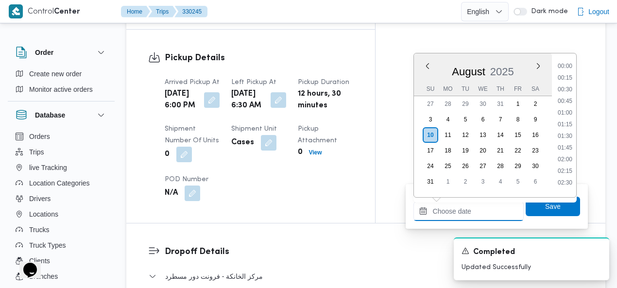
scroll to position [900, 0]
click at [568, 96] on li "20:00" at bounding box center [565, 98] width 22 height 10
type input "[DATE] 20:00"
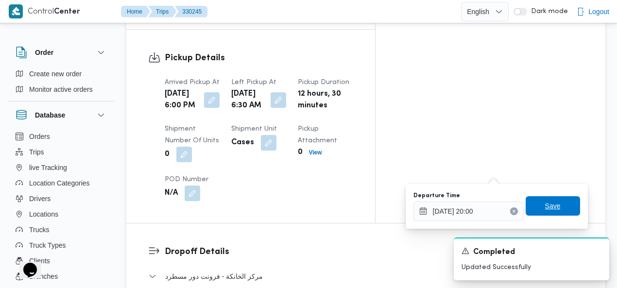
click at [545, 201] on span "Save" at bounding box center [553, 206] width 16 height 12
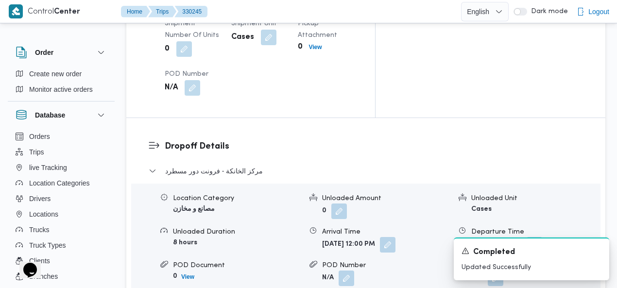
scroll to position [978, 0]
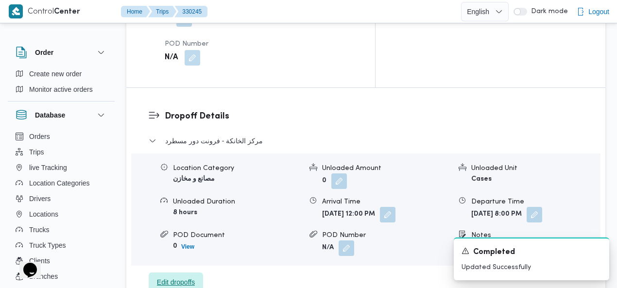
click at [170, 276] on span "Edit dropoffs" at bounding box center [176, 282] width 38 height 12
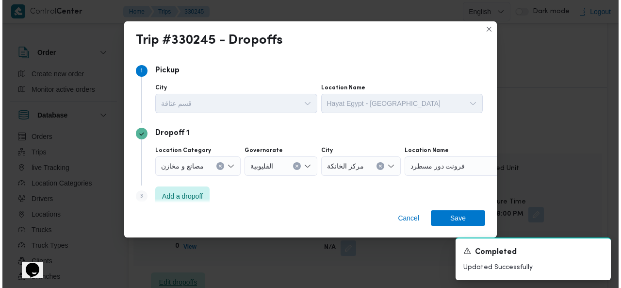
scroll to position [966, 0]
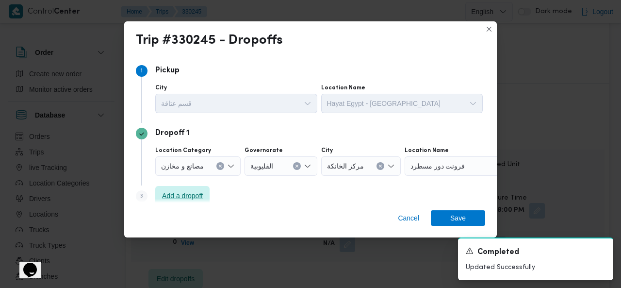
click at [191, 194] on span "Add a dropoff" at bounding box center [182, 196] width 41 height 12
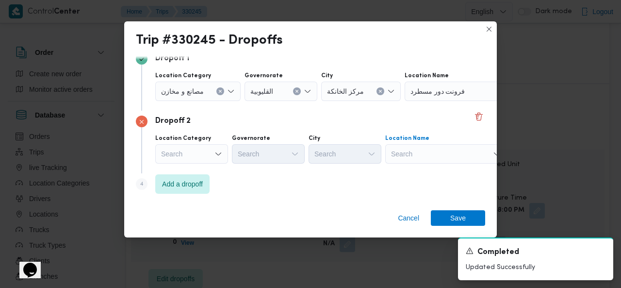
click at [456, 101] on div "Search" at bounding box center [465, 91] width 121 height 19
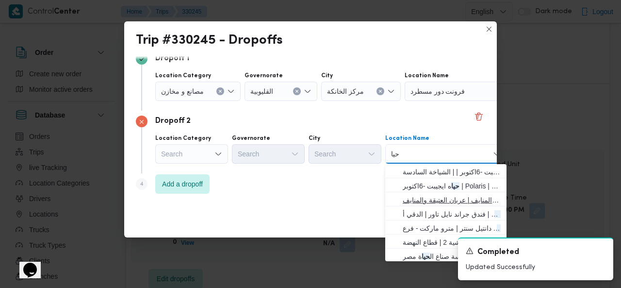
type input "حيا"
click at [433, 195] on span "حيا ه ايجيبت -السويس | عربان العتيقة والمنايف | عربان العتيقة والمنايف" at bounding box center [452, 200] width 98 height 12
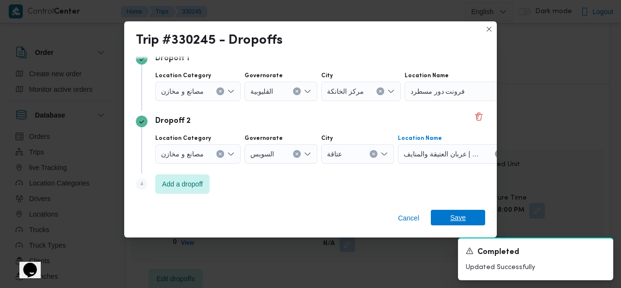
click at [451, 216] on span "Save" at bounding box center [459, 218] width 16 height 16
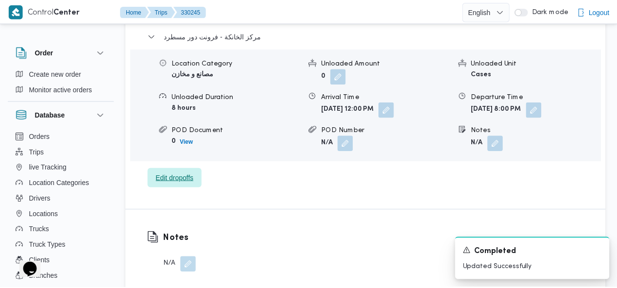
scroll to position [978, 0]
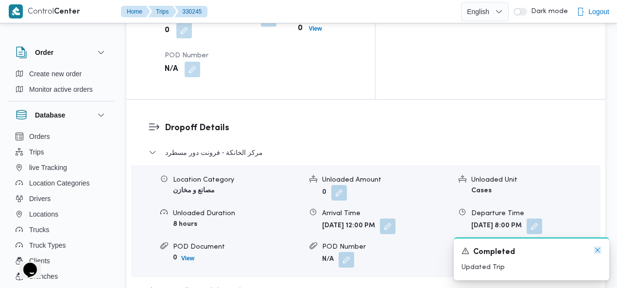
click at [599, 251] on icon "Dismiss toast" at bounding box center [597, 250] width 8 height 8
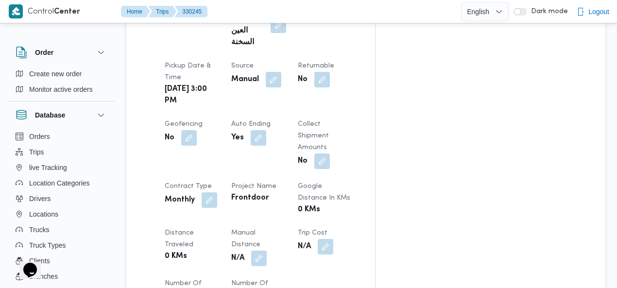
scroll to position [468, 0]
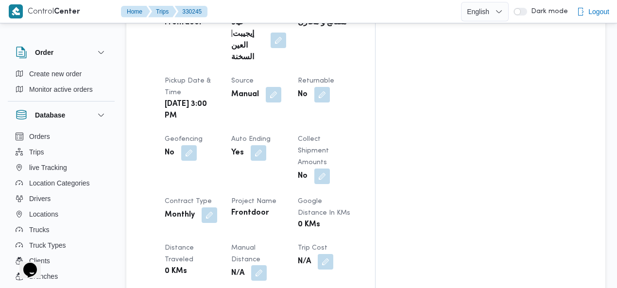
click at [267, 265] on button "button" at bounding box center [259, 273] width 16 height 16
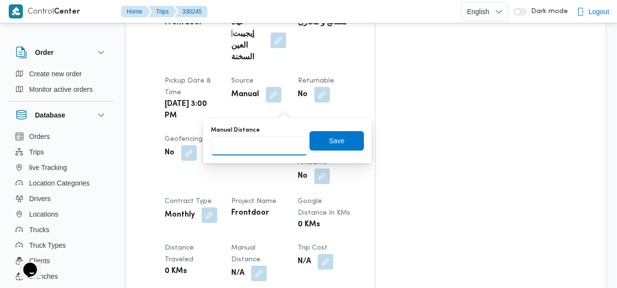
click at [257, 142] on input "Manual Distance" at bounding box center [259, 145] width 97 height 19
type input "310"
click at [333, 138] on span "Save" at bounding box center [337, 140] width 16 height 12
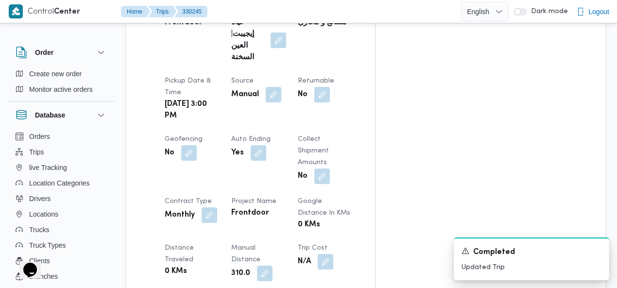
scroll to position [480, 0]
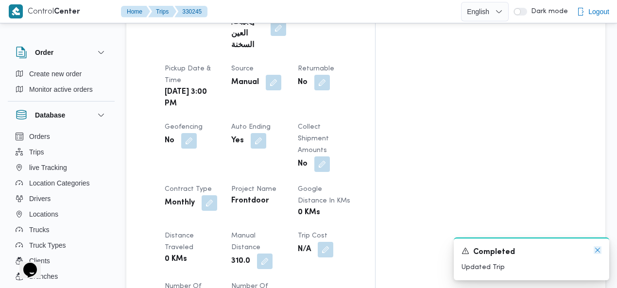
drag, startPoint x: 599, startPoint y: 253, endPoint x: 605, endPoint y: 201, distance: 52.3
click at [599, 253] on icon "Dismiss toast" at bounding box center [597, 250] width 8 height 8
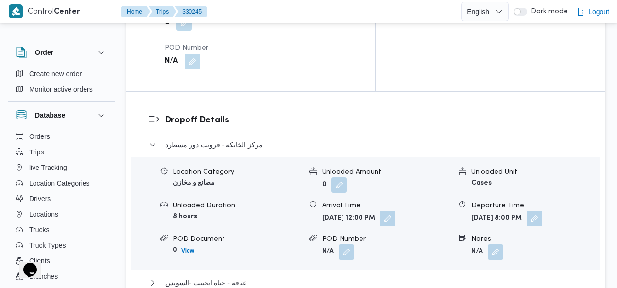
scroll to position [988, 0]
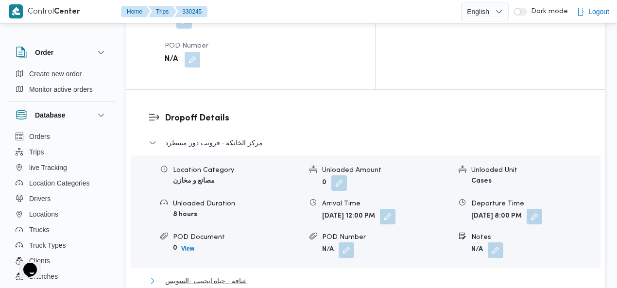
click at [230, 275] on span "عتاقة - حياه ايجيبت -السويس" at bounding box center [206, 281] width 82 height 12
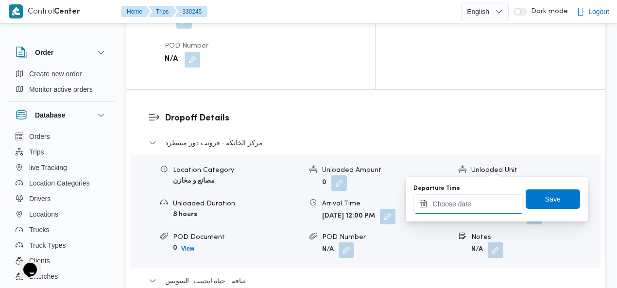
click at [470, 203] on input "Departure Time" at bounding box center [468, 203] width 110 height 19
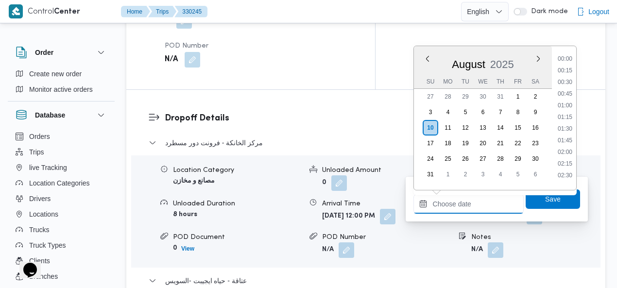
scroll to position [900, 0]
click at [608, 124] on div "Trip# 330245 Pending Duplicate Trip Step 1 is incomplete 1 Hayat [GEOGRAPHIC_DA…" at bounding box center [302, 125] width 617 height 2174
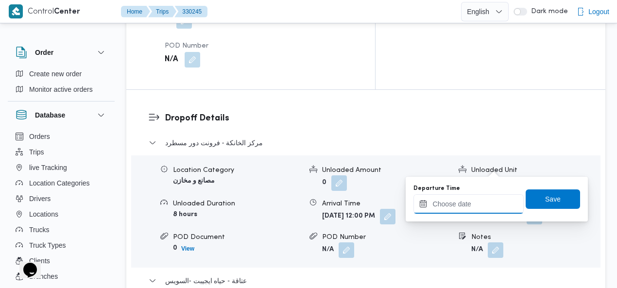
click at [472, 203] on input "Departure Time" at bounding box center [468, 203] width 110 height 19
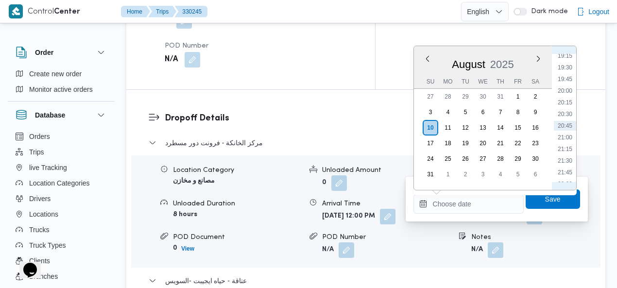
scroll to position [789, 0]
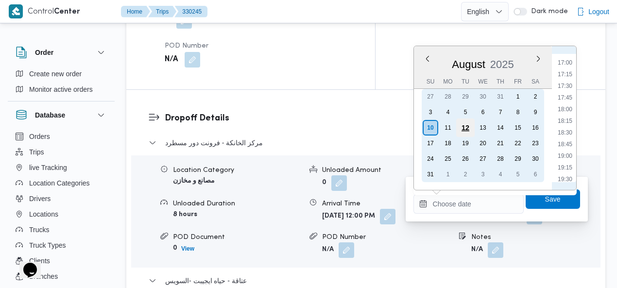
click at [448, 126] on div "11" at bounding box center [448, 128] width 16 height 16
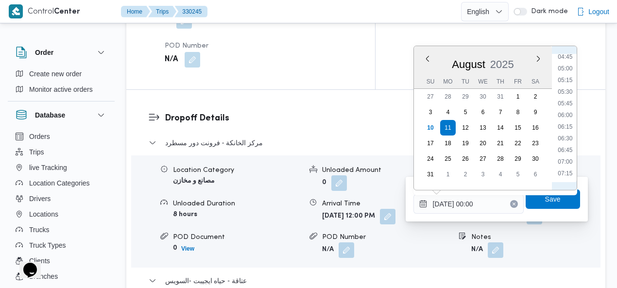
scroll to position [335, 0]
click at [568, 96] on li "08:00" at bounding box center [565, 97] width 22 height 10
type input "[DATE] 08:00"
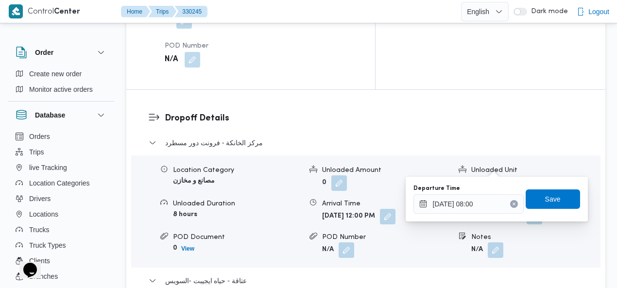
click at [550, 210] on div "Departure Time [DATE] 08:00 Save" at bounding box center [496, 199] width 168 height 31
click at [550, 199] on span "Save" at bounding box center [553, 199] width 16 height 12
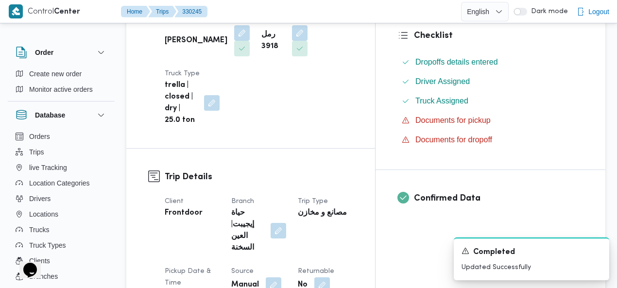
scroll to position [0, 0]
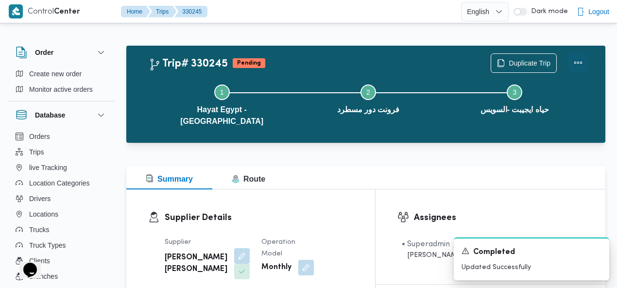
click at [581, 61] on button "Actions" at bounding box center [577, 62] width 19 height 19
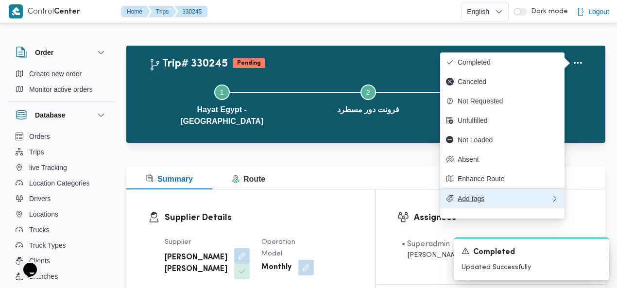
click at [487, 202] on span "Add tags" at bounding box center [503, 199] width 93 height 8
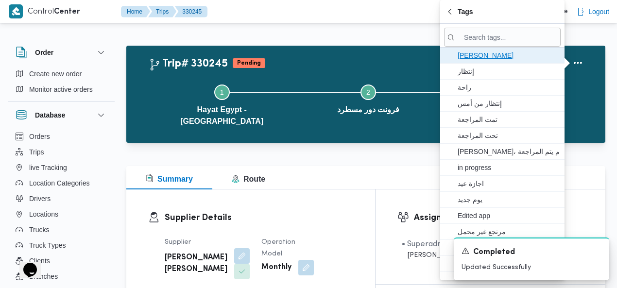
click at [488, 54] on span "[PERSON_NAME]" at bounding box center [507, 56] width 101 height 12
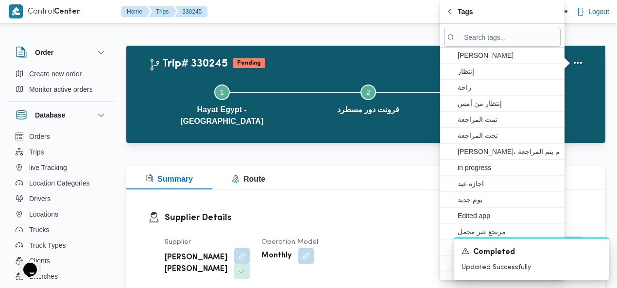
click at [389, 60] on div "Trip# 330245 Pending Duplicate Trip" at bounding box center [368, 62] width 439 height 19
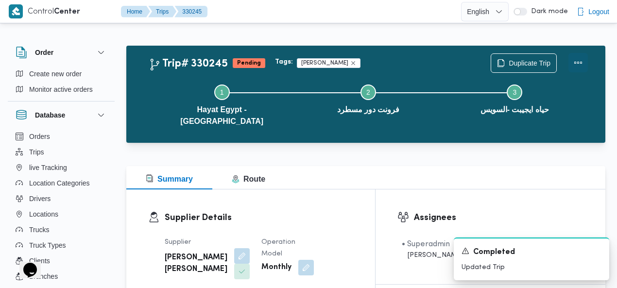
click at [579, 60] on button "Actions" at bounding box center [577, 62] width 19 height 19
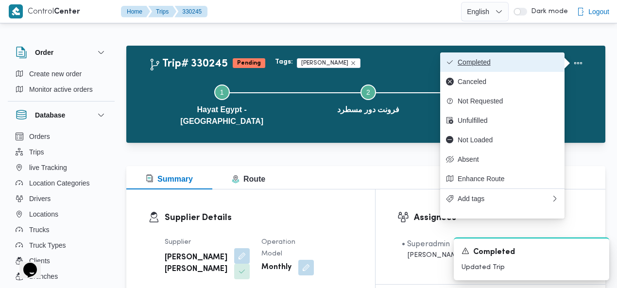
click at [542, 60] on span "Completed" at bounding box center [507, 62] width 101 height 8
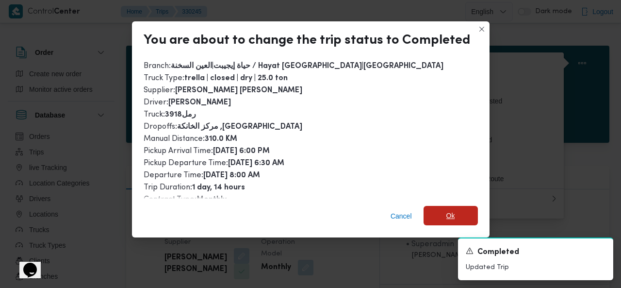
click at [453, 213] on span "Ok" at bounding box center [451, 215] width 54 height 19
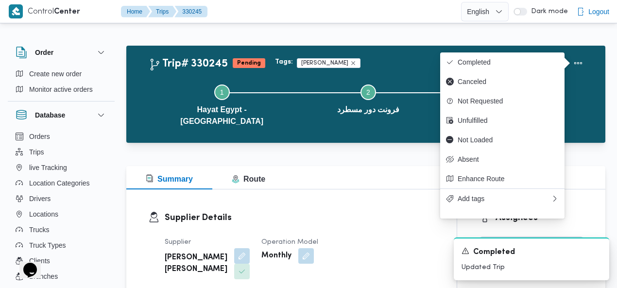
click at [379, 57] on div "Tags: [PERSON_NAME]" at bounding box center [382, 63] width 219 height 14
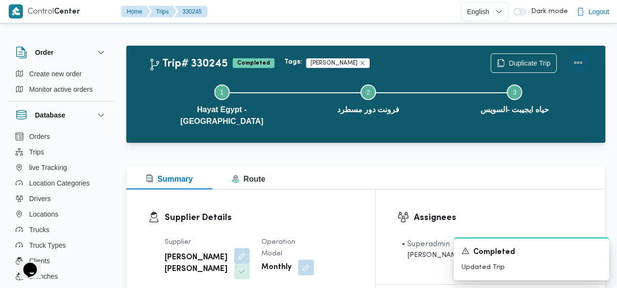
click at [575, 62] on button "Actions" at bounding box center [577, 62] width 19 height 19
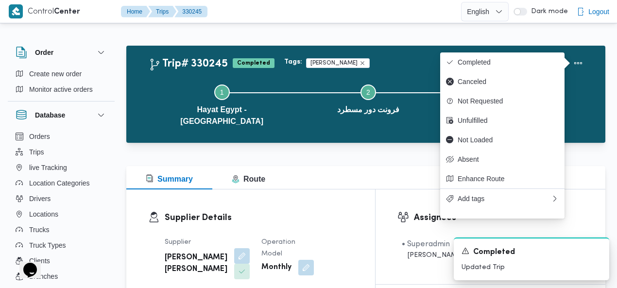
click at [346, 166] on div "Summary Route" at bounding box center [365, 177] width 479 height 23
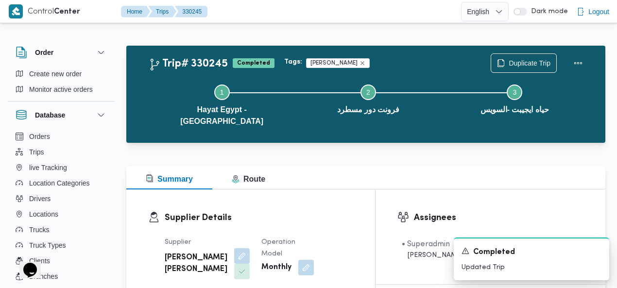
click at [379, 55] on div "Trip# 330245 Completed Tags: [PERSON_NAME] Duplicate Trip" at bounding box center [368, 62] width 439 height 19
